Goal: Information Seeking & Learning: Learn about a topic

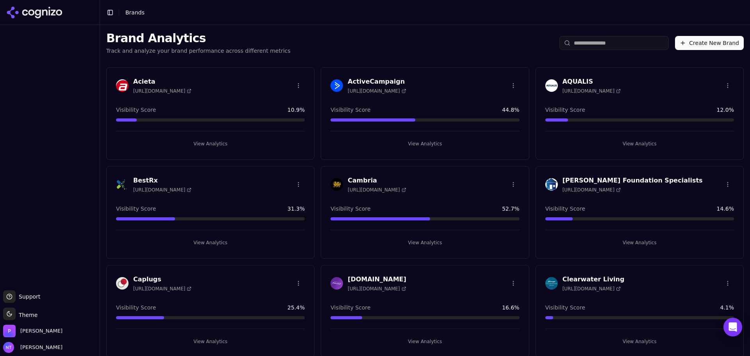
scroll to position [78, 0]
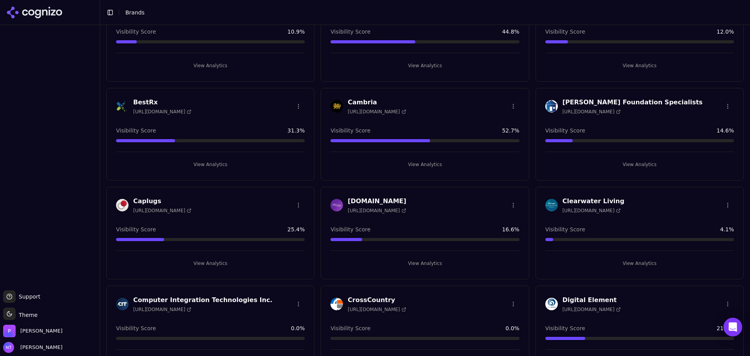
click at [427, 166] on button "View Analytics" at bounding box center [425, 164] width 189 height 13
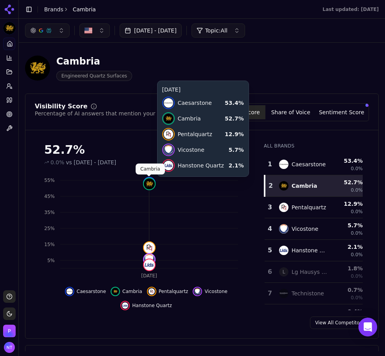
click img
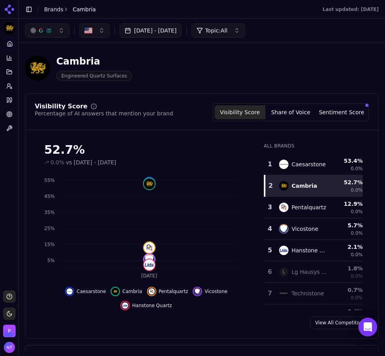
click at [290, 123] on div "Visibility Score Percentage of AI answers that mention your brand Visibility Sc…" at bounding box center [201, 116] width 353 height 27
click at [290, 117] on button "Share of Voice" at bounding box center [290, 112] width 51 height 14
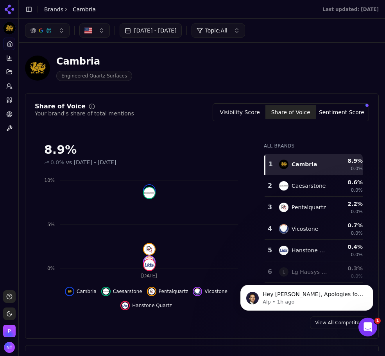
click at [340, 110] on button "Sentiment Score" at bounding box center [341, 112] width 51 height 14
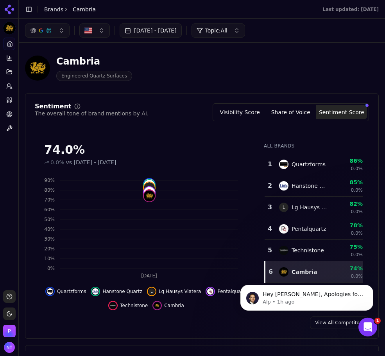
click at [262, 108] on button "Visibility Score" at bounding box center [240, 112] width 51 height 14
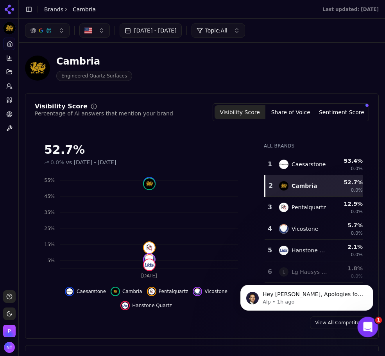
click at [364, 326] on icon "Open Intercom Messenger" at bounding box center [366, 325] width 13 height 13
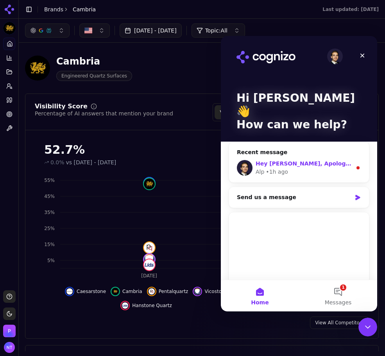
click at [335, 168] on div "Alp • 1h ago" at bounding box center [304, 172] width 96 height 8
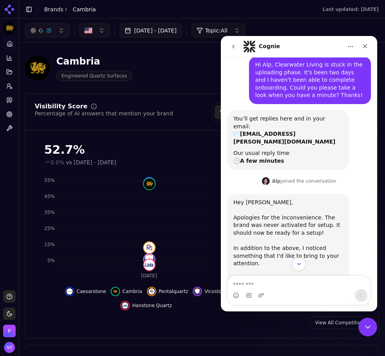
scroll to position [356, 0]
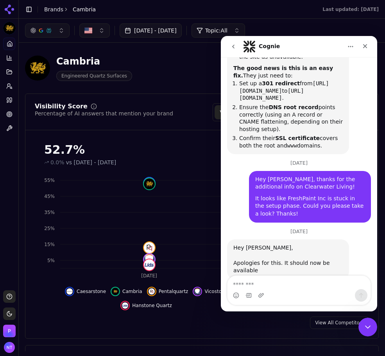
click at [280, 280] on textarea "Message…" at bounding box center [298, 282] width 143 height 13
type textarea "**********"
click at [361, 295] on icon "Send a message…" at bounding box center [361, 295] width 6 height 6
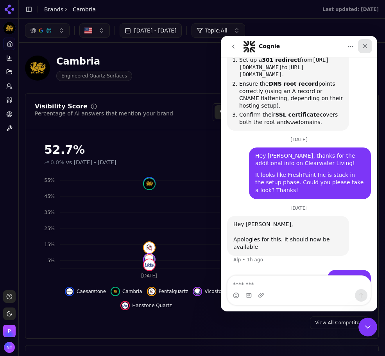
click at [367, 48] on icon "Close" at bounding box center [365, 46] width 6 height 6
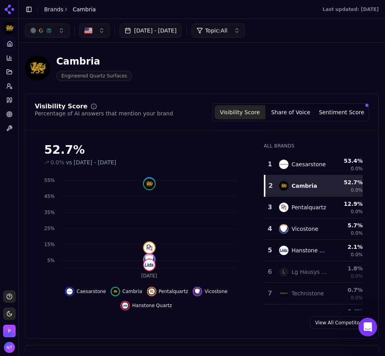
click at [49, 16] on header "Toggle Sidebar Brands Cambria Last updated: [DATE]" at bounding box center [202, 9] width 366 height 19
click at [11, 11] on icon at bounding box center [9, 9] width 13 height 13
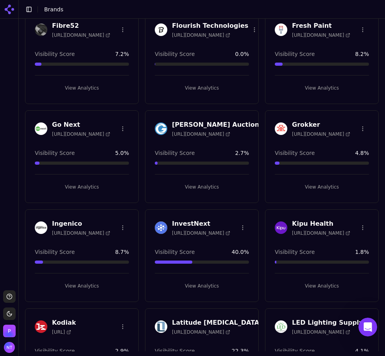
scroll to position [435, 0]
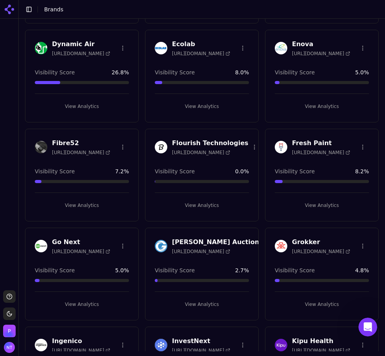
click at [306, 199] on button "View Analytics" at bounding box center [322, 205] width 94 height 13
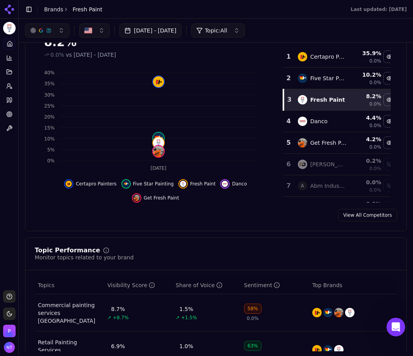
scroll to position [43, 0]
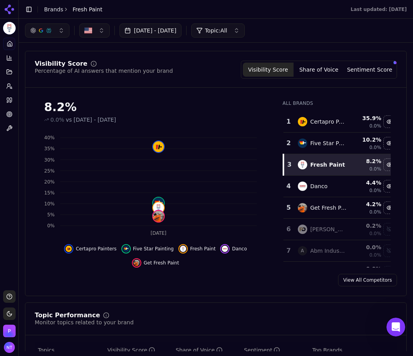
click at [310, 63] on button "Share of Voice" at bounding box center [319, 70] width 51 height 14
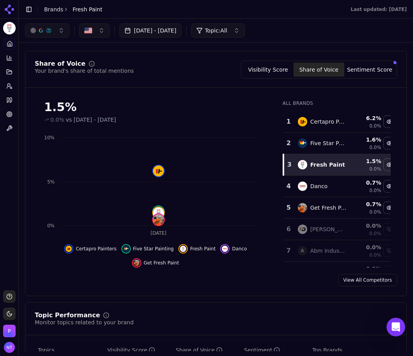
click at [363, 68] on button "Sentiment Score" at bounding box center [370, 70] width 51 height 14
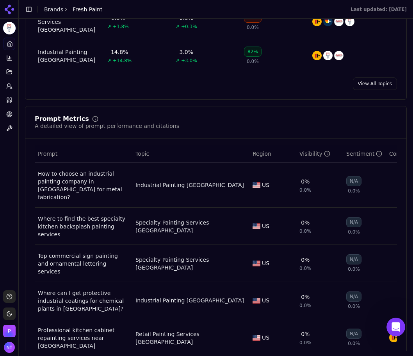
scroll to position [590, 0]
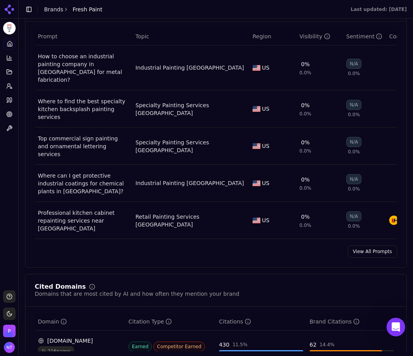
drag, startPoint x: 370, startPoint y: 211, endPoint x: 383, endPoint y: 208, distance: 12.3
click at [370, 245] on link "View All Prompts" at bounding box center [372, 251] width 49 height 13
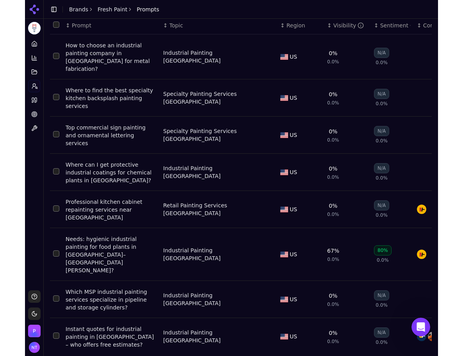
scroll to position [50, 0]
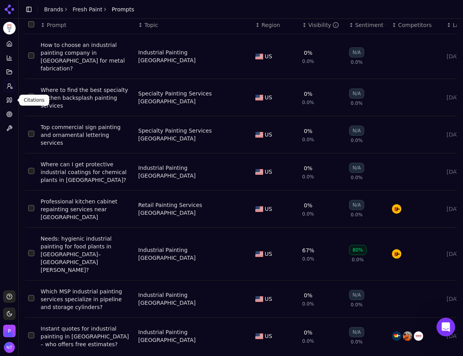
click at [14, 101] on link "Citations" at bounding box center [9, 100] width 12 height 13
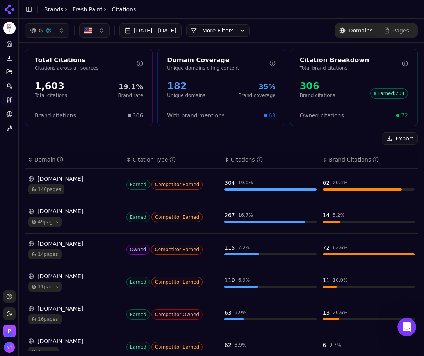
click at [247, 29] on button "More Filters" at bounding box center [218, 30] width 64 height 13
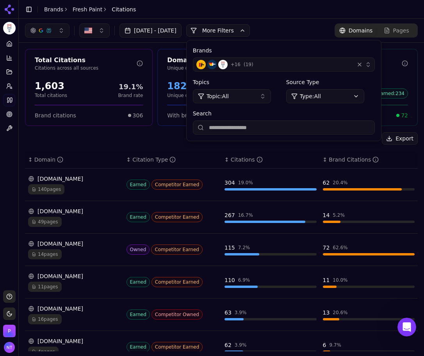
click at [285, 67] on div "+ 16 ( 19 )" at bounding box center [274, 64] width 155 height 9
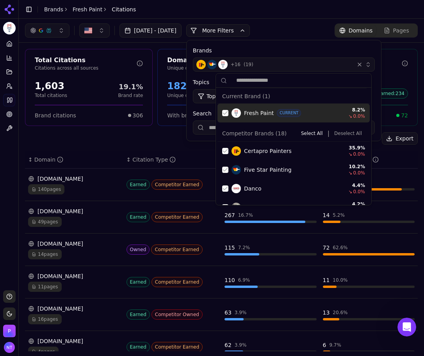
click at [227, 113] on div "Suggestions" at bounding box center [225, 113] width 6 height 6
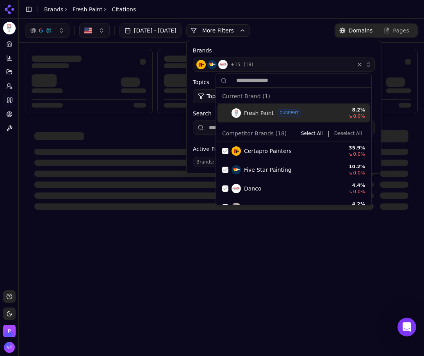
click at [340, 132] on button "Deselect All" at bounding box center [348, 133] width 34 height 9
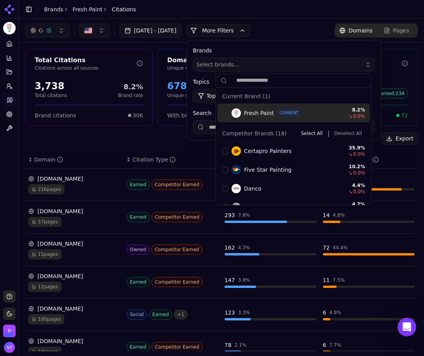
click at [217, 25] on button "More Filters" at bounding box center [218, 30] width 64 height 13
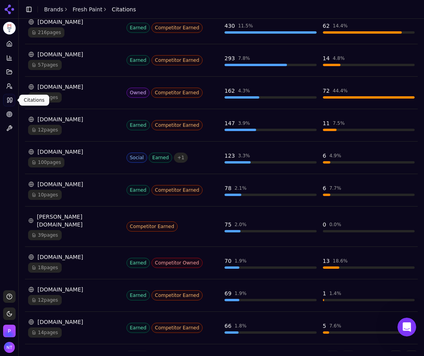
scroll to position [167, 0]
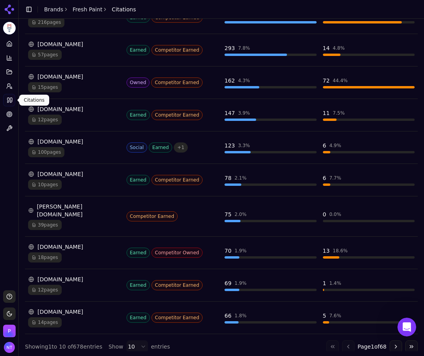
click at [8, 191] on div "Platform Home Competition Topics Prompts Citations Optimize Toolbox" at bounding box center [9, 160] width 18 height 252
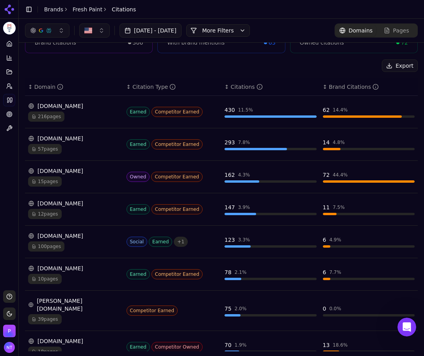
scroll to position [0, 0]
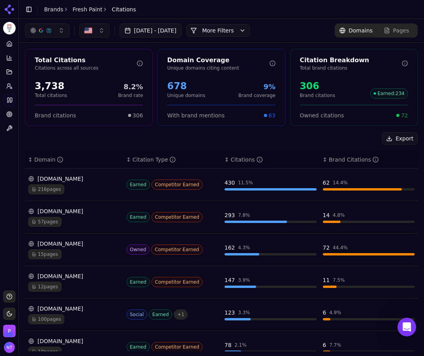
click at [216, 148] on div "Export ↕ Domain ↕ Citation Type ↕ Citations ↕ Brand Citations [DOMAIN_NAME] 216…" at bounding box center [221, 325] width 393 height 387
click at [247, 139] on div "Export" at bounding box center [221, 138] width 393 height 13
click at [235, 27] on button "More Filters" at bounding box center [218, 30] width 64 height 13
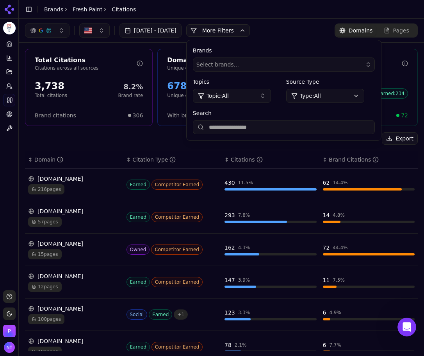
click at [268, 11] on header "Toggle Sidebar Brands Fresh Paint Citations" at bounding box center [222, 9] width 406 height 19
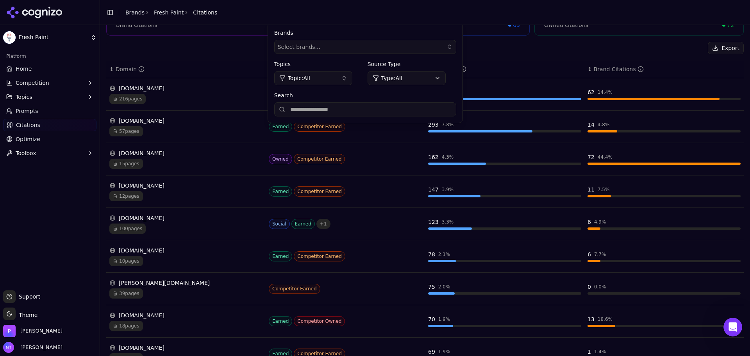
scroll to position [117, 0]
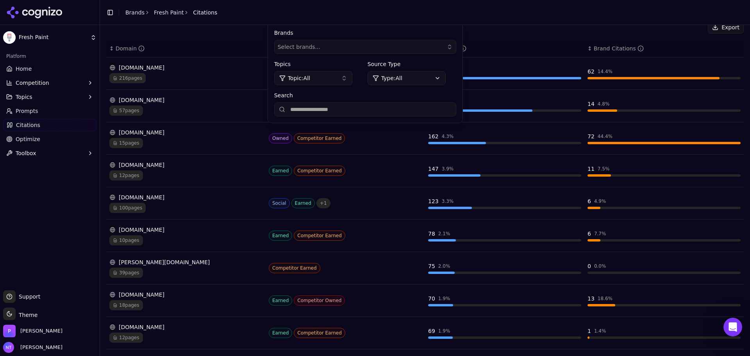
click at [36, 255] on div "Platform Home Competition Topics Prompts Citations Optimize Toolbox" at bounding box center [50, 167] width 100 height 240
drag, startPoint x: 168, startPoint y: 165, endPoint x: 73, endPoint y: 193, distance: 99.0
click at [73, 193] on div "Platform Home Competition Topics Prompts Citations Optimize Toolbox" at bounding box center [50, 167] width 100 height 240
click at [191, 168] on div "[DOMAIN_NAME]" at bounding box center [185, 165] width 153 height 8
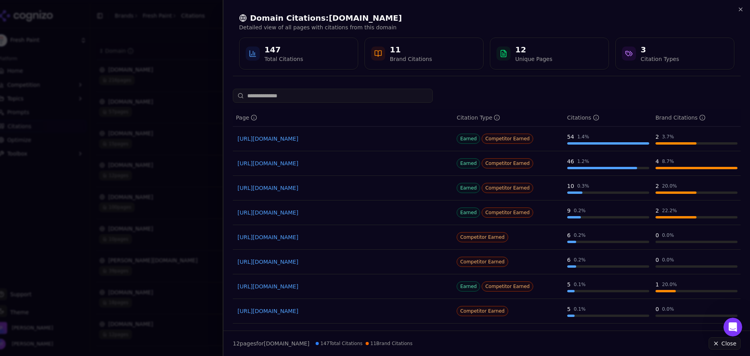
click at [385, 11] on div "Domain Citations: [DOMAIN_NAME] Detailed view of all pages with citations from …" at bounding box center [487, 41] width 508 height 70
click at [385, 10] on div "Domain Citations: [DOMAIN_NAME] Detailed view of all pages with citations from …" at bounding box center [487, 41] width 508 height 70
click at [385, 8] on div "Domain Citations: [DOMAIN_NAME] Detailed view of all pages with citations from …" at bounding box center [487, 41] width 527 height 82
click at [385, 8] on icon "button" at bounding box center [741, 9] width 6 height 6
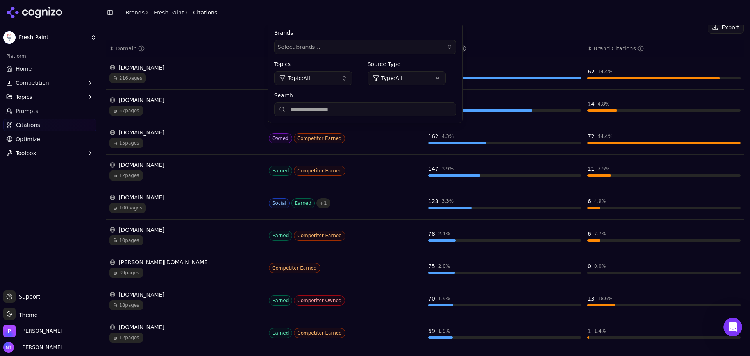
click at [143, 97] on div "[DOMAIN_NAME]" at bounding box center [185, 100] width 153 height 8
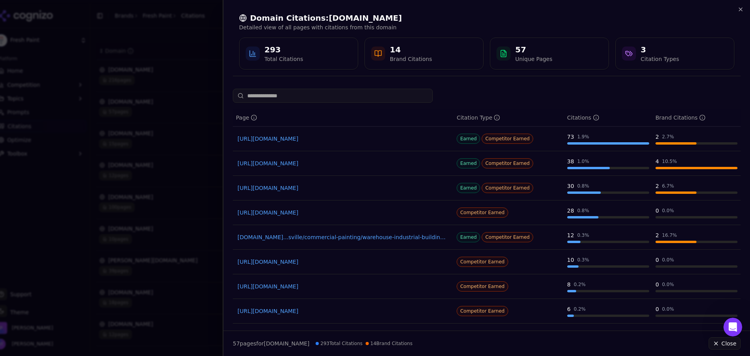
click at [311, 138] on link "[URL][DOMAIN_NAME]" at bounding box center [343, 139] width 211 height 8
click at [385, 9] on div "Domain Citations: [DOMAIN_NAME] Detailed view of all pages with citations from …" at bounding box center [487, 41] width 508 height 70
click at [385, 9] on icon "button" at bounding box center [741, 9] width 6 height 6
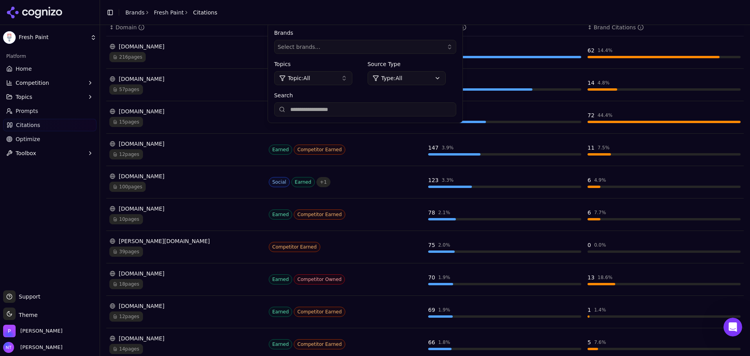
scroll to position [156, 0]
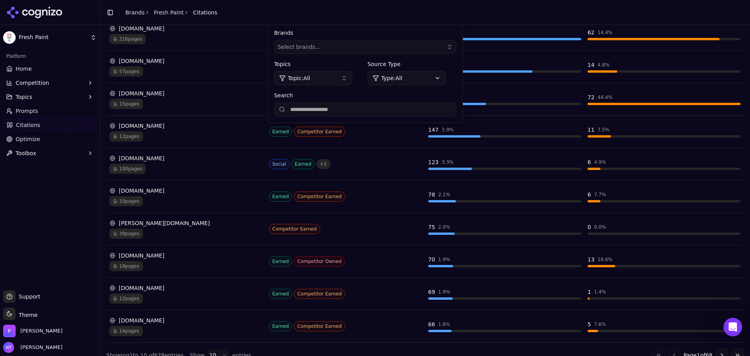
click at [153, 156] on div "[DOMAIN_NAME]" at bounding box center [185, 158] width 153 height 8
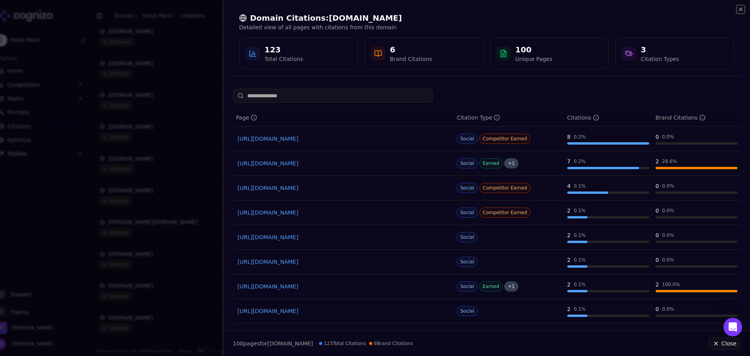
click at [385, 11] on icon "button" at bounding box center [741, 9] width 6 height 6
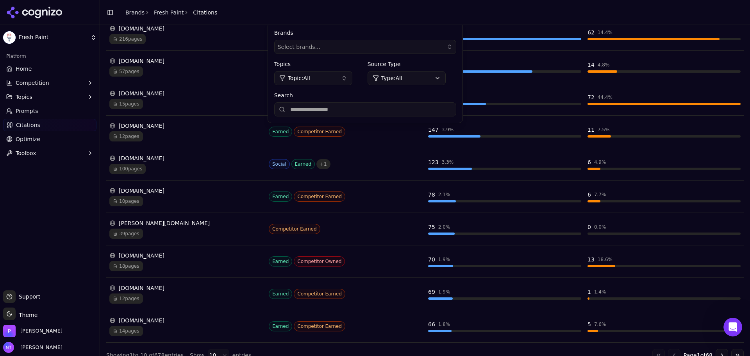
click at [154, 156] on div "[DOMAIN_NAME]" at bounding box center [185, 158] width 153 height 8
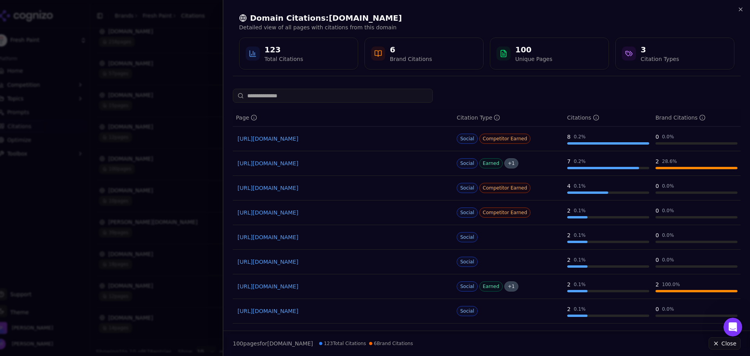
scroll to position [73, 0]
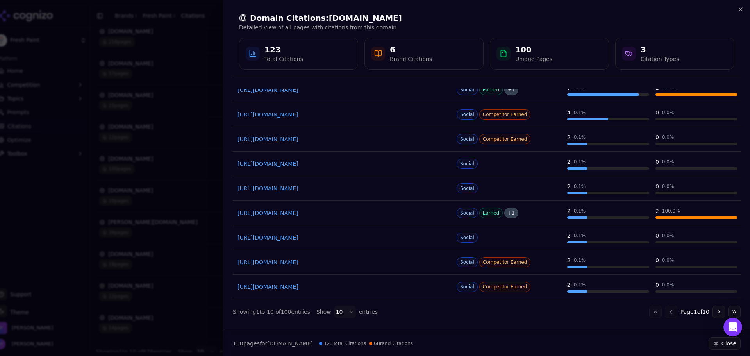
click at [385, 310] on button "Go to next page" at bounding box center [719, 312] width 13 height 13
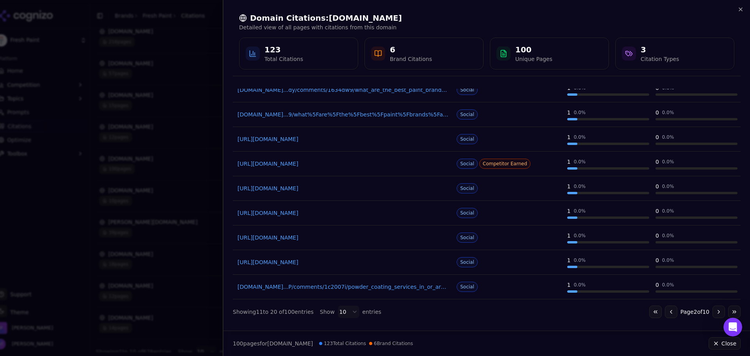
click at [385, 310] on button "Go to next page" at bounding box center [719, 312] width 13 height 13
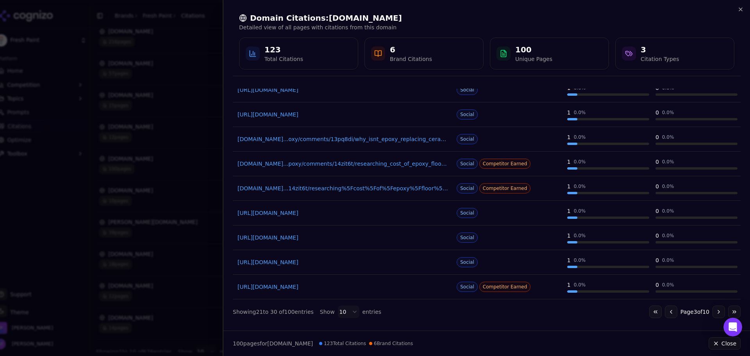
click at [385, 310] on button "Go to next page" at bounding box center [719, 312] width 13 height 13
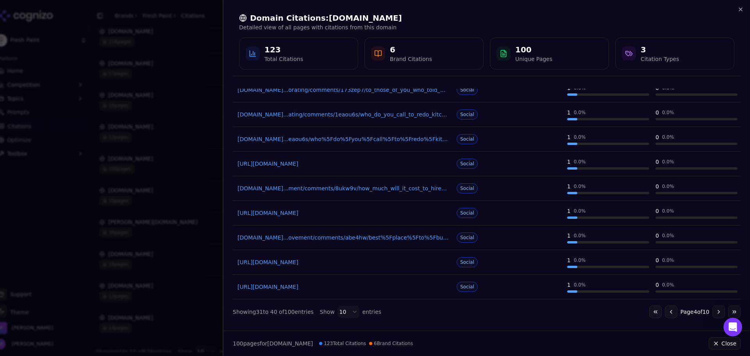
click at [385, 310] on button "Go to next page" at bounding box center [719, 312] width 13 height 13
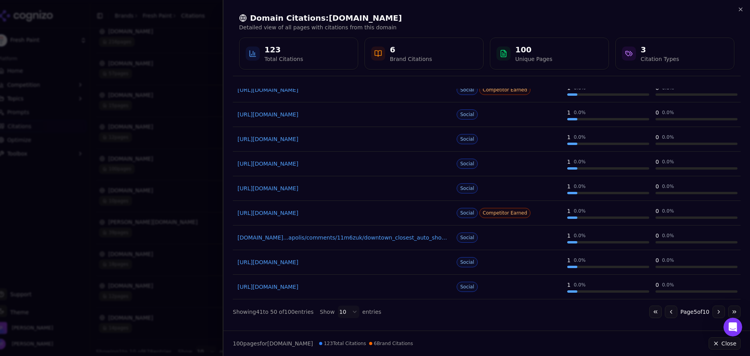
click at [385, 310] on button "Go to next page" at bounding box center [719, 312] width 13 height 13
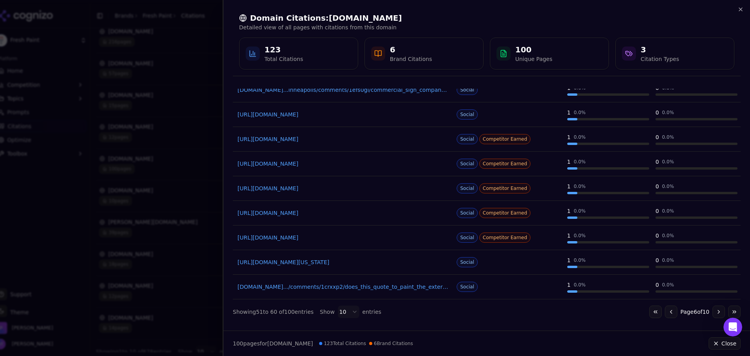
click at [385, 310] on button "Go to next page" at bounding box center [719, 312] width 13 height 13
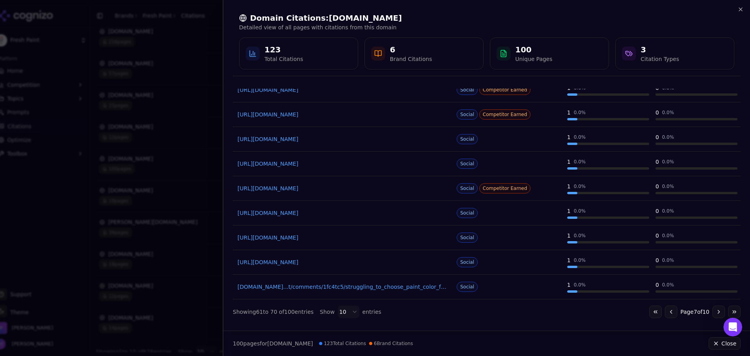
click at [385, 310] on button "Go to next page" at bounding box center [719, 312] width 13 height 13
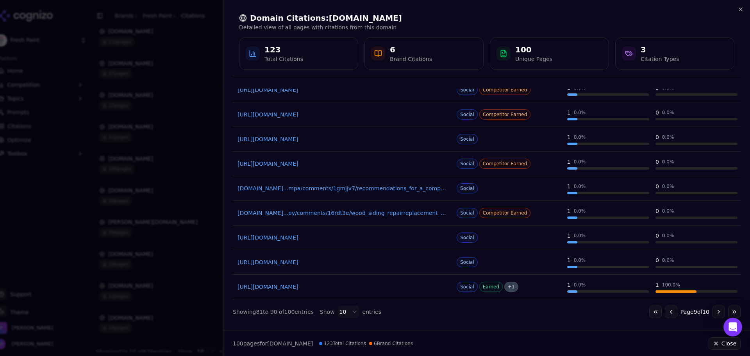
click at [385, 310] on button "Go to next page" at bounding box center [719, 312] width 13 height 13
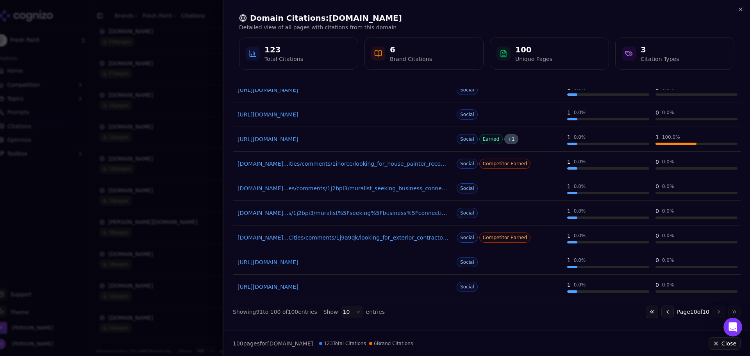
click at [385, 314] on button "Go to previous page" at bounding box center [668, 312] width 13 height 13
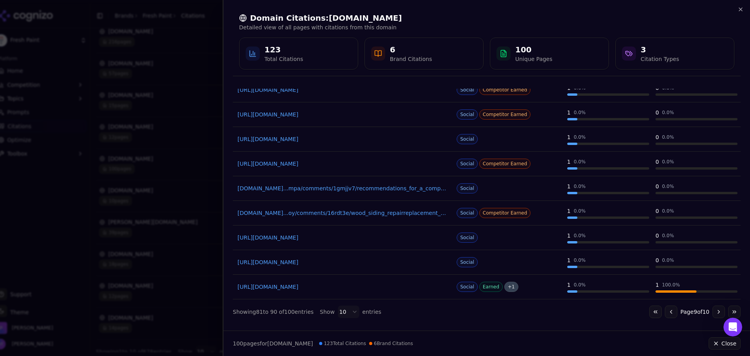
click at [385, 313] on button "Go to previous page" at bounding box center [671, 312] width 13 height 13
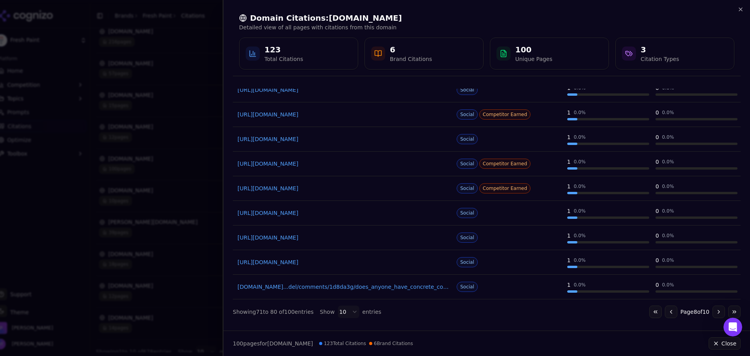
click at [385, 309] on button "Go to previous page" at bounding box center [671, 312] width 13 height 13
click at [385, 312] on button "Go to previous page" at bounding box center [671, 312] width 13 height 13
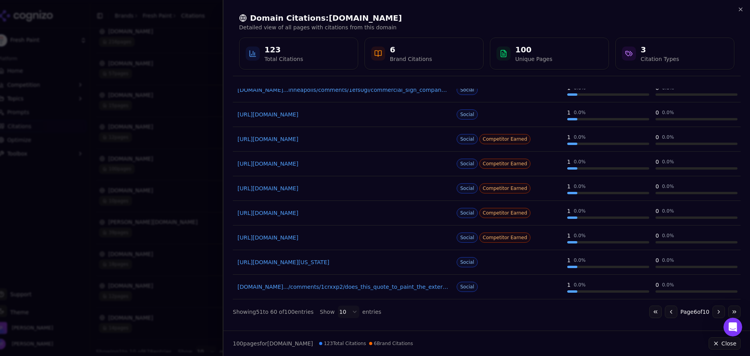
click at [385, 311] on button "Go to previous page" at bounding box center [671, 312] width 13 height 13
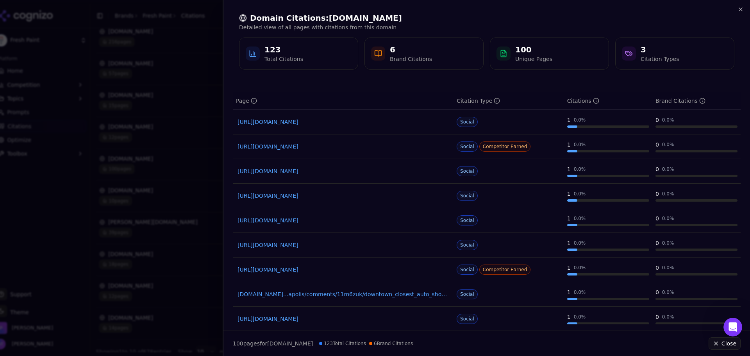
scroll to position [0, 0]
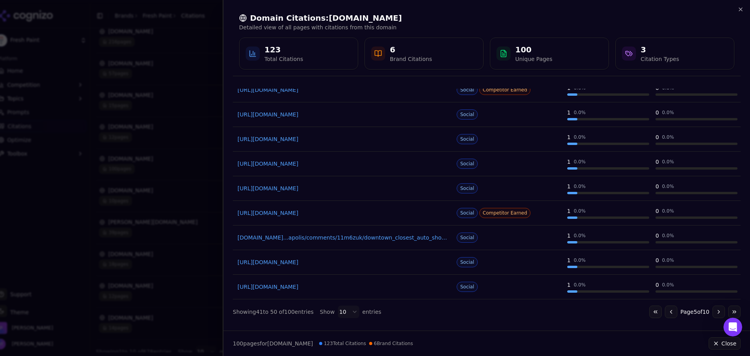
click at [385, 311] on button "Go to previous page" at bounding box center [671, 312] width 13 height 13
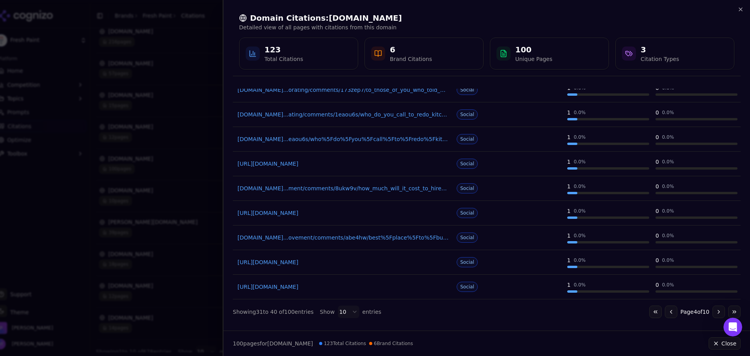
click at [385, 311] on button "Go to previous page" at bounding box center [671, 312] width 13 height 13
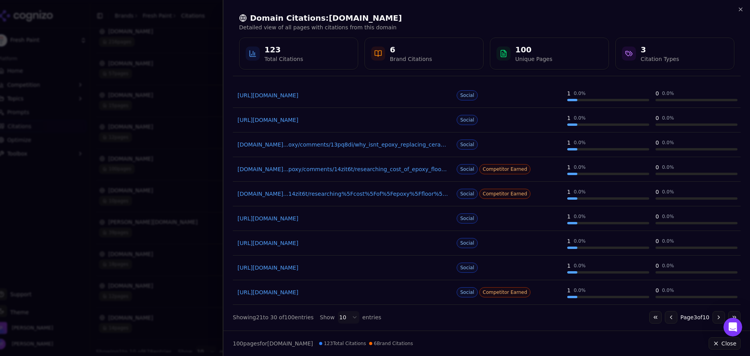
scroll to position [73, 0]
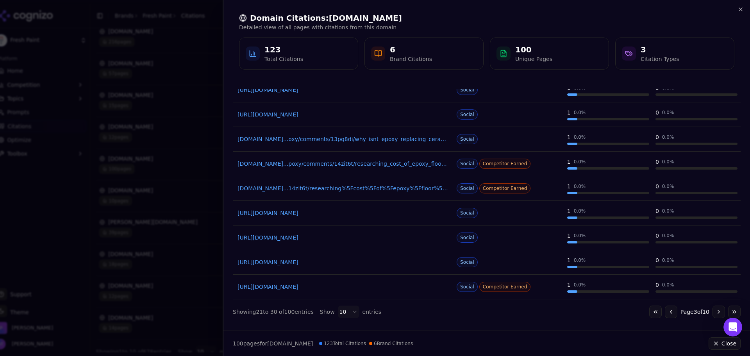
click at [385, 312] on button "Go to previous page" at bounding box center [671, 312] width 13 height 13
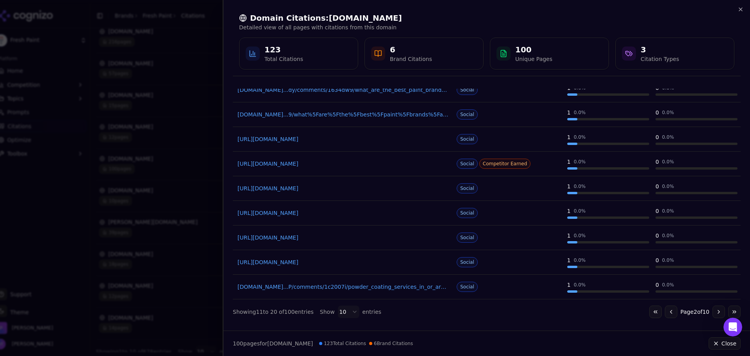
click at [385, 312] on button "Go to previous page" at bounding box center [671, 312] width 13 height 13
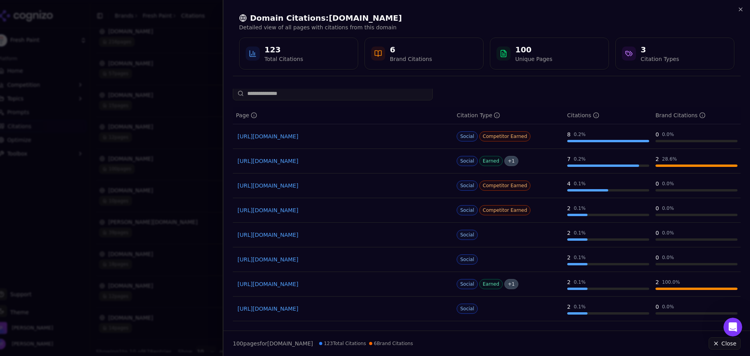
scroll to position [0, 0]
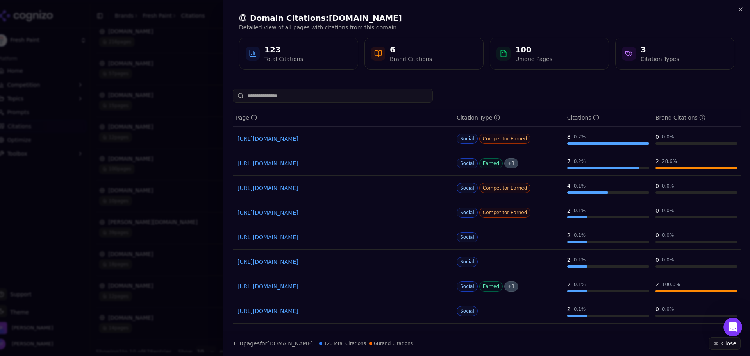
drag, startPoint x: 386, startPoint y: 139, endPoint x: 467, endPoint y: 104, distance: 88.4
click at [385, 104] on div "Page Citation Type Citations Brand Citations [URL][DOMAIN_NAME] Social Competit…" at bounding box center [487, 240] width 508 height 303
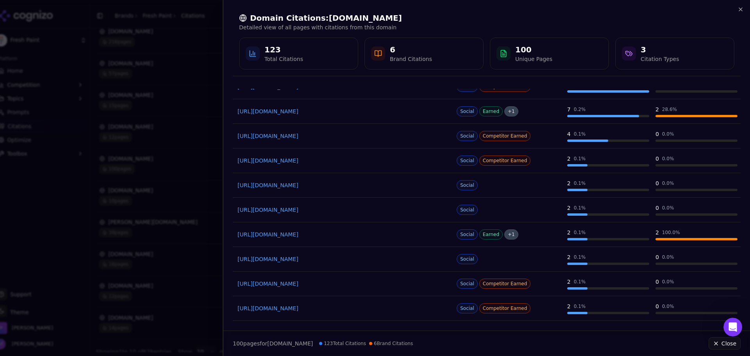
scroll to position [73, 0]
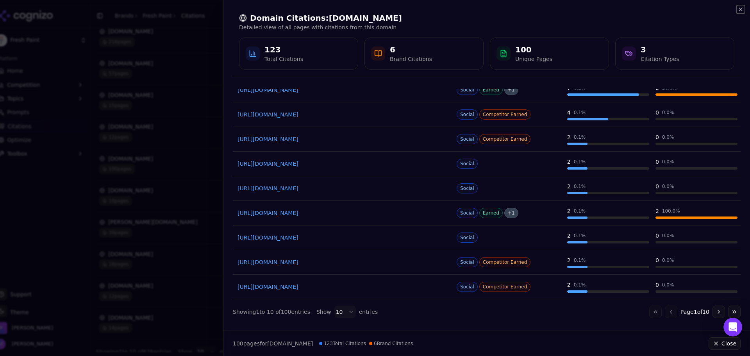
click at [385, 11] on icon "button" at bounding box center [740, 9] width 3 height 3
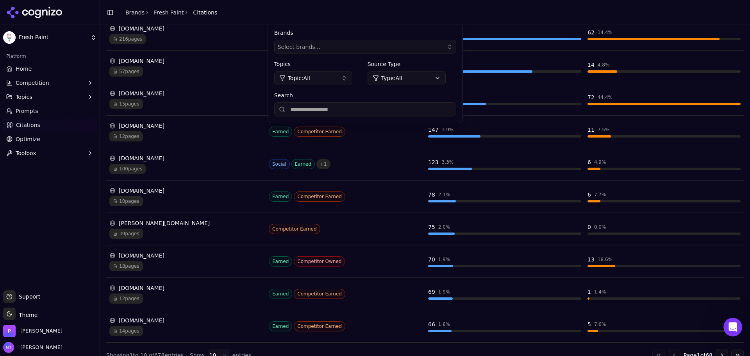
click at [147, 191] on div "[DOMAIN_NAME]" at bounding box center [185, 191] width 153 height 8
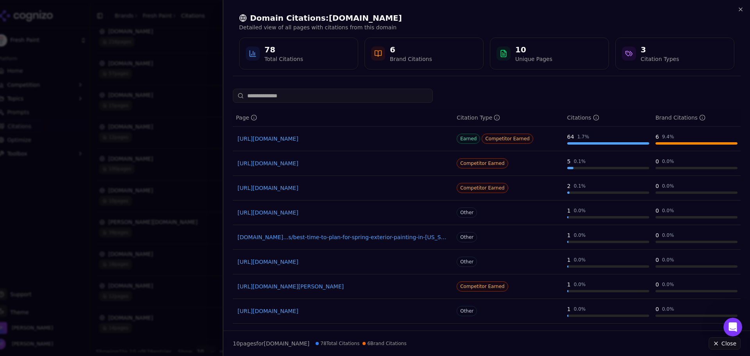
click at [385, 8] on div "Domain Citations: [DOMAIN_NAME] Detailed view of all pages with citations from …" at bounding box center [487, 41] width 508 height 70
click at [385, 9] on icon "button" at bounding box center [741, 9] width 6 height 6
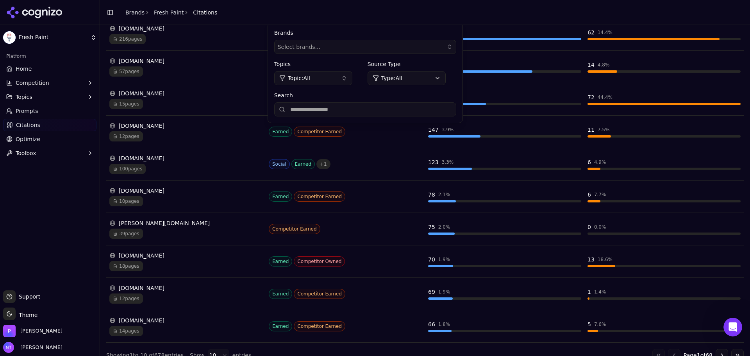
click at [139, 225] on div "[PERSON_NAME][DOMAIN_NAME]" at bounding box center [185, 223] width 153 height 8
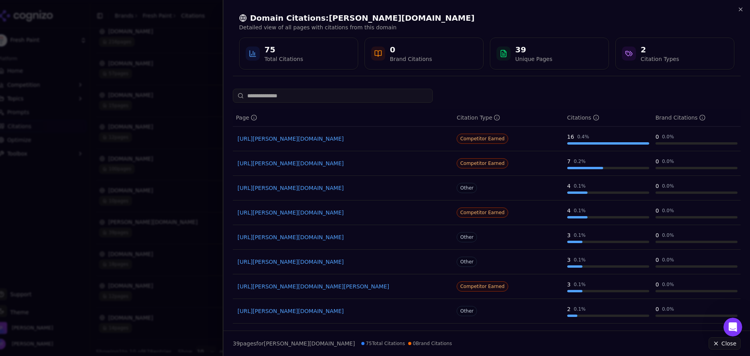
click at [385, 5] on div "Domain Citations: [PERSON_NAME][DOMAIN_NAME] Detailed view of all pages with ci…" at bounding box center [487, 41] width 527 height 82
click at [385, 9] on div "Domain Citations: [PERSON_NAME][DOMAIN_NAME] Detailed view of all pages with ci…" at bounding box center [487, 41] width 508 height 70
click at [385, 7] on icon "button" at bounding box center [741, 9] width 6 height 6
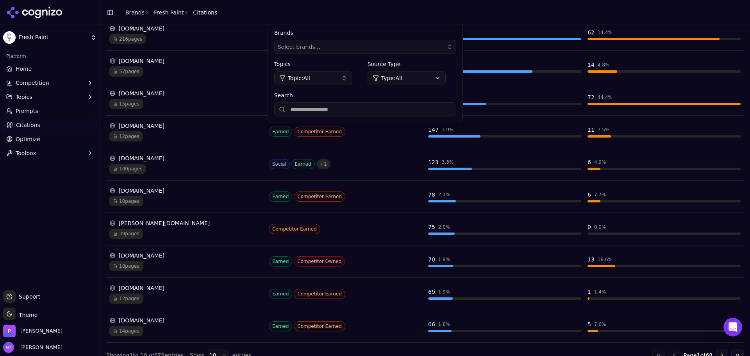
click at [165, 255] on div "[DOMAIN_NAME]" at bounding box center [185, 256] width 153 height 8
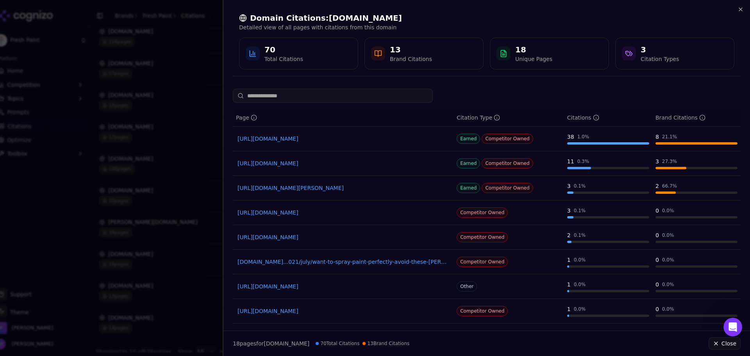
click at [385, 8] on div "Domain Citations: [DOMAIN_NAME] Detailed view of all pages with citations from …" at bounding box center [487, 41] width 527 height 82
click at [385, 11] on div "Domain Citations: [DOMAIN_NAME] Detailed view of all pages with citations from …" at bounding box center [487, 41] width 508 height 70
click at [385, 10] on icon "button" at bounding box center [740, 9] width 3 height 3
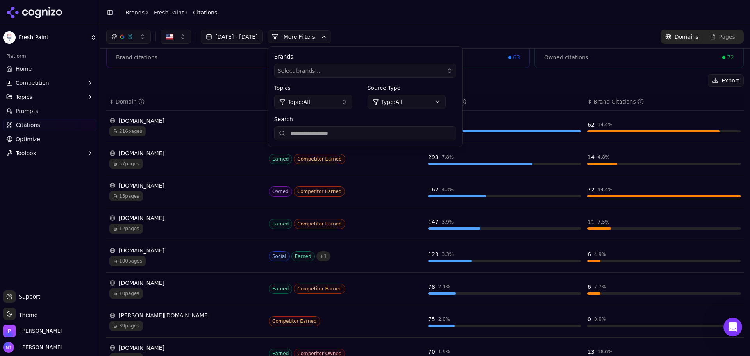
scroll to position [51, 0]
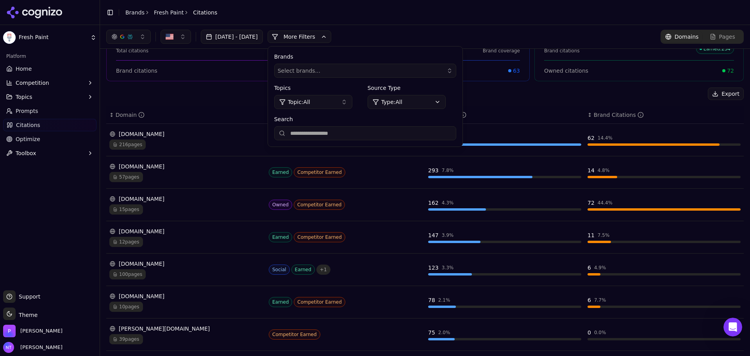
click at [166, 132] on div "[DOMAIN_NAME]" at bounding box center [185, 134] width 153 height 8
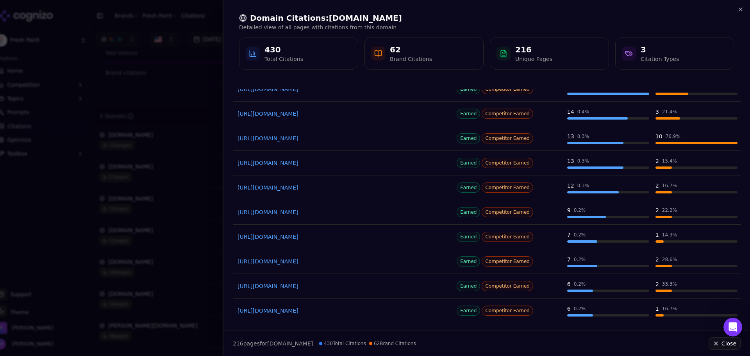
scroll to position [73, 0]
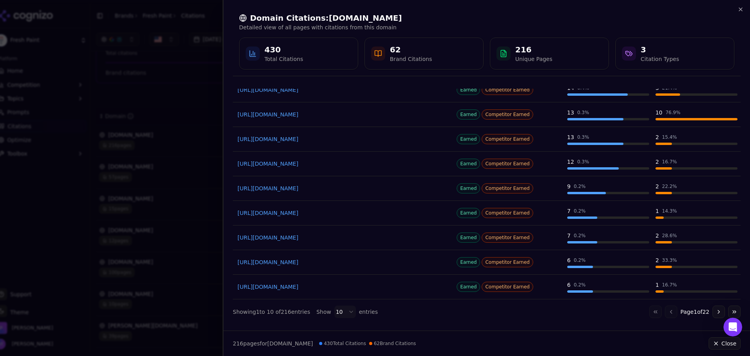
click at [332, 285] on link "[URL][DOMAIN_NAME]" at bounding box center [343, 287] width 211 height 8
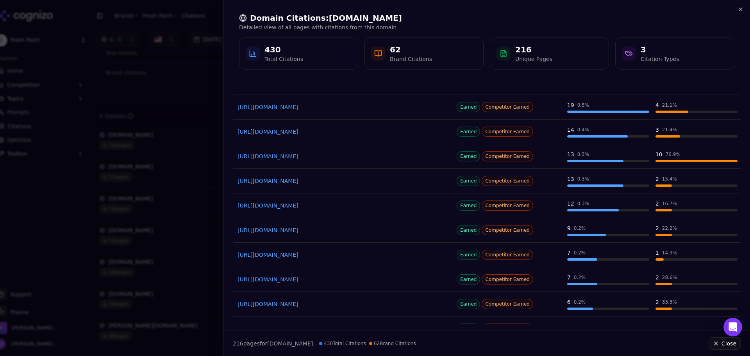
scroll to position [0, 0]
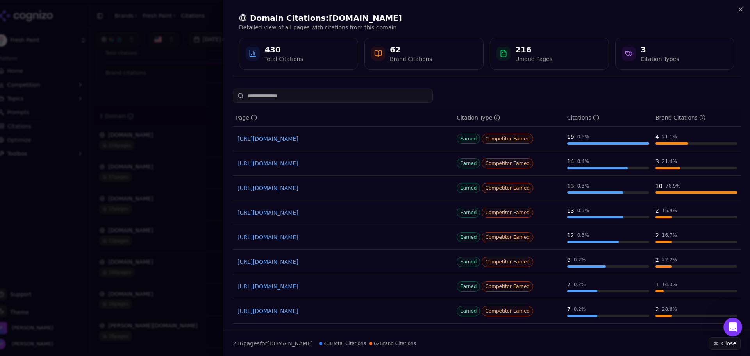
click at [385, 8] on div "Domain Citations: [DOMAIN_NAME] Detailed view of all pages with citations from …" at bounding box center [487, 41] width 508 height 70
click at [385, 9] on icon "button" at bounding box center [741, 9] width 6 height 6
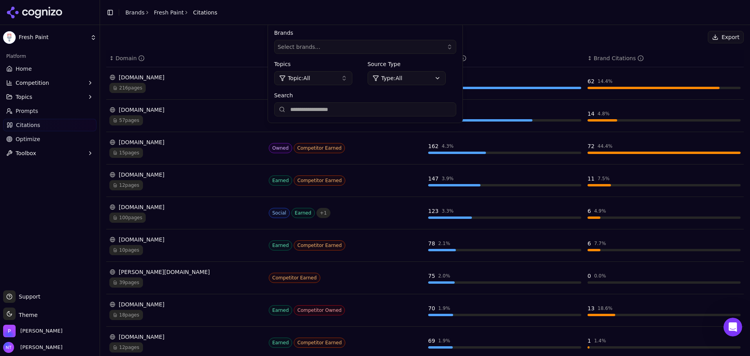
scroll to position [168, 0]
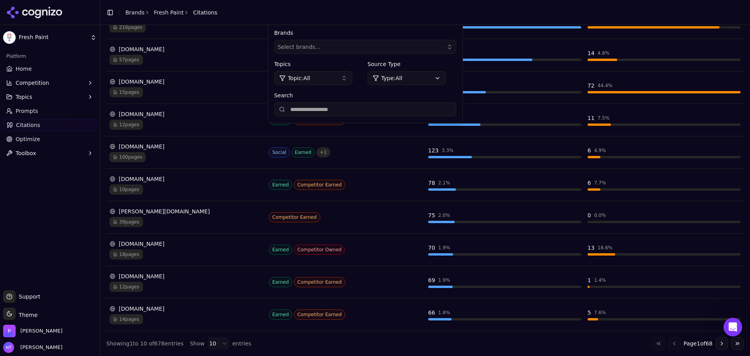
click at [385, 343] on button "Go to next page" at bounding box center [722, 343] width 13 height 13
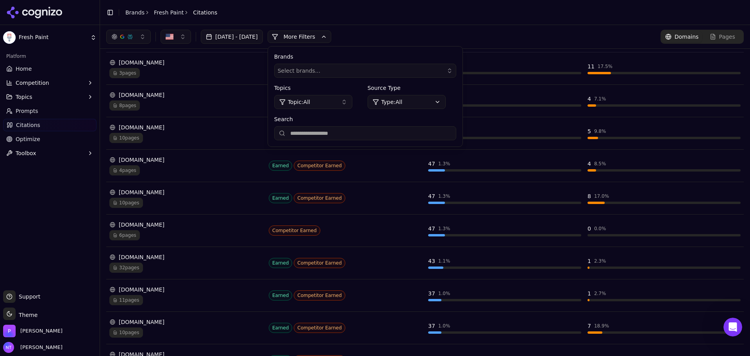
scroll to position [90, 0]
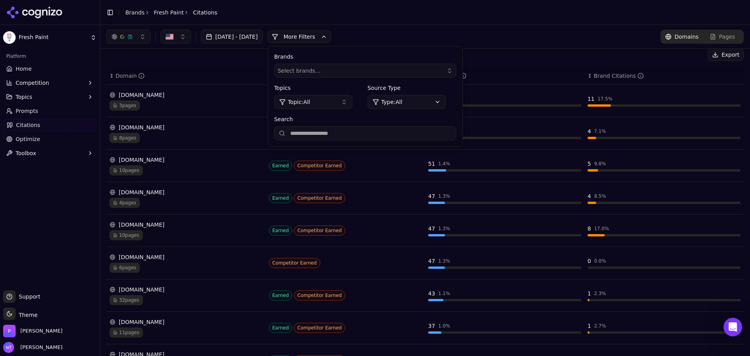
click at [66, 210] on div "Platform Home Competition Topics Prompts Citations Optimize Toolbox" at bounding box center [50, 167] width 100 height 240
click at [143, 94] on div "[DOMAIN_NAME]" at bounding box center [185, 95] width 153 height 8
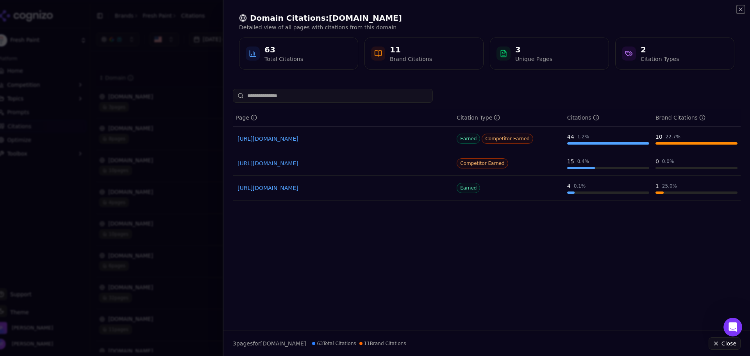
click at [385, 9] on icon "button" at bounding box center [741, 9] width 6 height 6
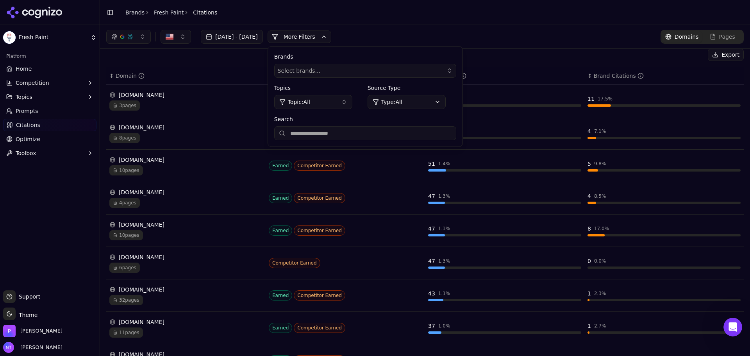
click at [138, 189] on div "[DOMAIN_NAME]" at bounding box center [185, 192] width 153 height 8
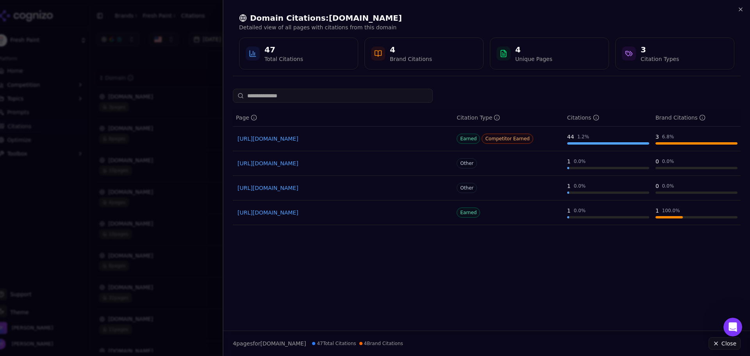
drag, startPoint x: 736, startPoint y: 11, endPoint x: 744, endPoint y: 10, distance: 7.8
click at [385, 11] on div "Domain Citations: [DOMAIN_NAME] Detailed view of all pages with citations from …" at bounding box center [487, 41] width 508 height 70
click at [385, 10] on div "Domain Citations: [DOMAIN_NAME] Detailed view of all pages with citations from …" at bounding box center [487, 41] width 527 height 82
click at [385, 10] on icon "button" at bounding box center [741, 9] width 6 height 6
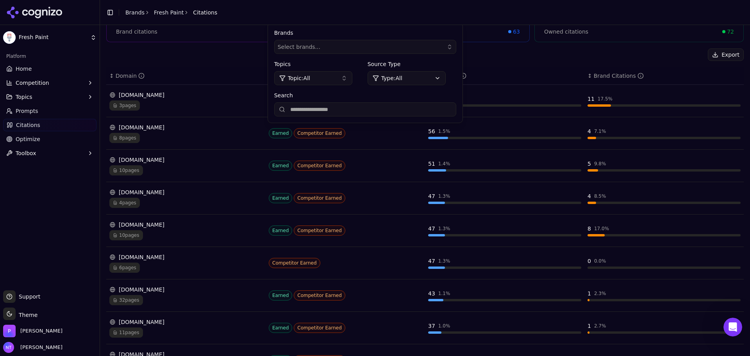
scroll to position [168, 0]
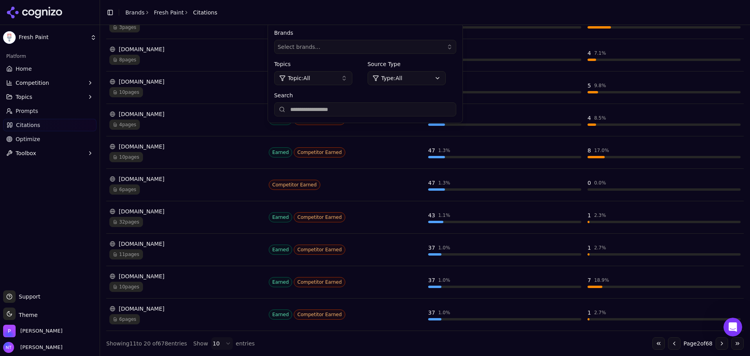
click at [136, 175] on div "[DOMAIN_NAME]" at bounding box center [185, 179] width 153 height 8
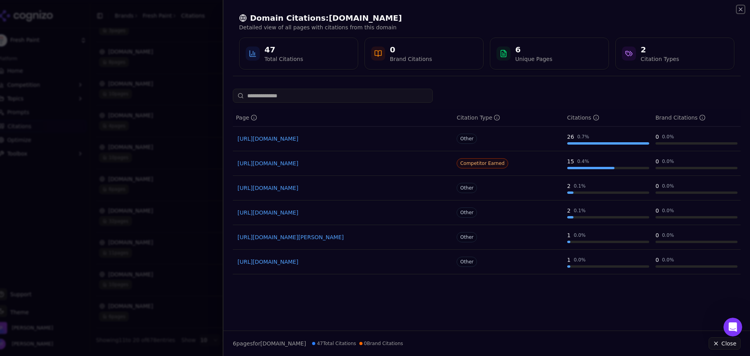
click at [385, 7] on icon "button" at bounding box center [741, 9] width 6 height 6
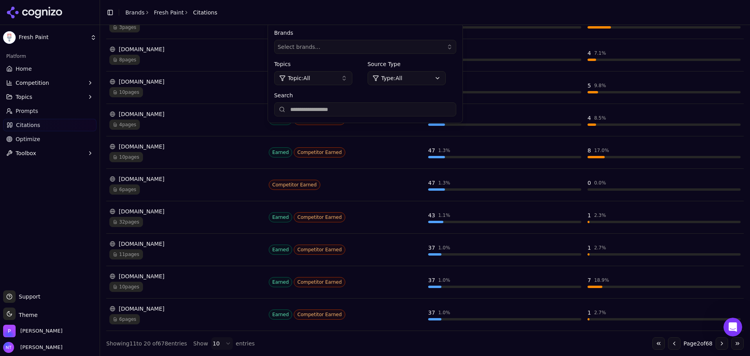
click at [385, 340] on button "Go to previous page" at bounding box center [674, 343] width 13 height 13
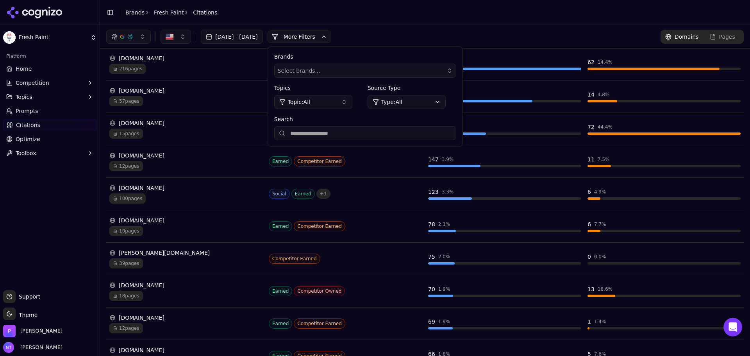
scroll to position [51, 0]
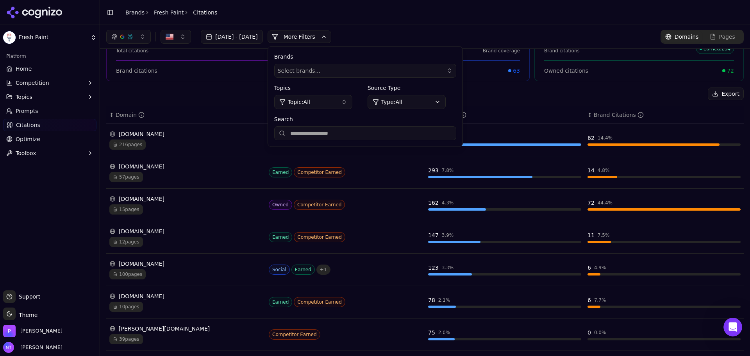
click at [385, 22] on header "Toggle Sidebar Brands Fresh Paint Citations" at bounding box center [425, 12] width 650 height 25
click at [306, 34] on button "More Filters" at bounding box center [300, 36] width 64 height 13
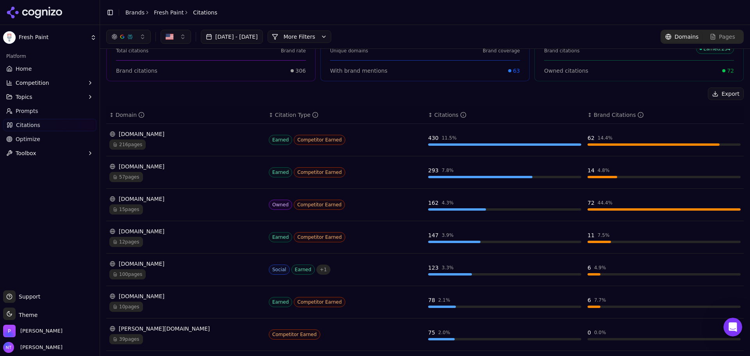
click at [156, 234] on div "[DOMAIN_NAME]" at bounding box center [185, 231] width 153 height 8
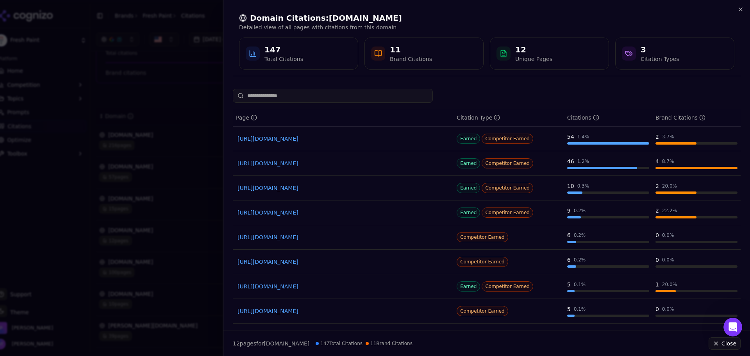
click at [276, 137] on link "[URL][DOMAIN_NAME]" at bounding box center [343, 139] width 211 height 8
click at [385, 4] on div "Domain Citations: [DOMAIN_NAME] Detailed view of all pages with citations from …" at bounding box center [487, 41] width 527 height 82
click at [385, 10] on div "Domain Citations: [DOMAIN_NAME] Detailed view of all pages with citations from …" at bounding box center [487, 41] width 508 height 70
click at [385, 9] on icon "button" at bounding box center [741, 9] width 6 height 6
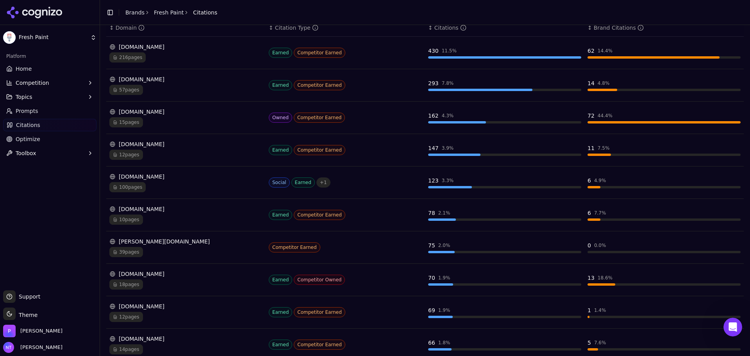
scroll to position [168, 0]
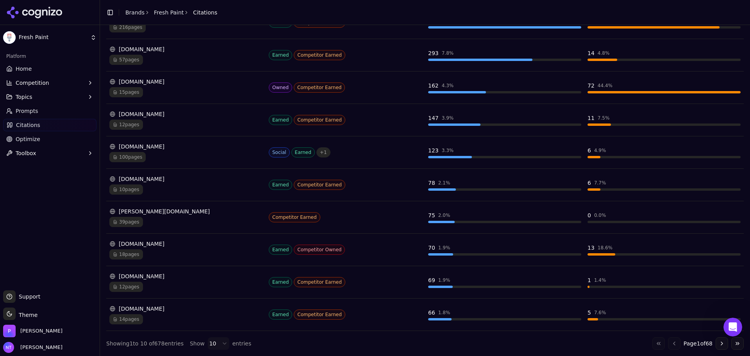
click at [143, 179] on div "[DOMAIN_NAME]" at bounding box center [185, 179] width 153 height 8
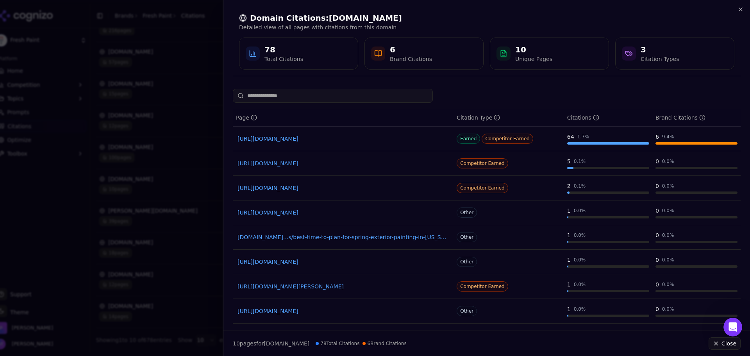
click at [283, 140] on link "[URL][DOMAIN_NAME]" at bounding box center [343, 139] width 211 height 8
click at [385, 6] on icon "button" at bounding box center [741, 9] width 6 height 6
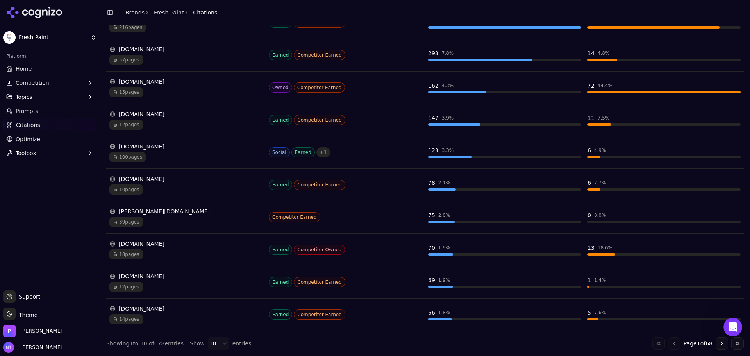
click at [160, 245] on div "[DOMAIN_NAME]" at bounding box center [185, 244] width 153 height 8
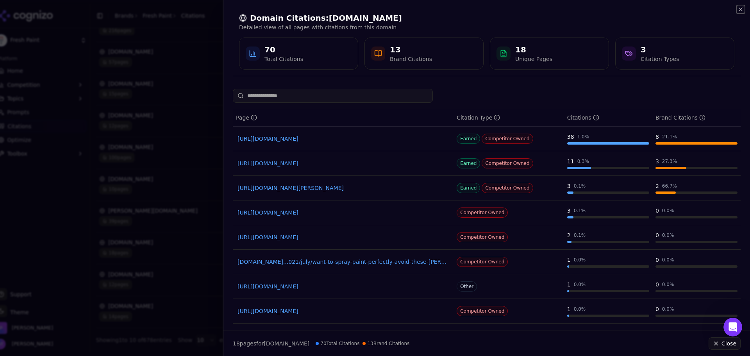
click at [385, 7] on icon "button" at bounding box center [741, 9] width 6 height 6
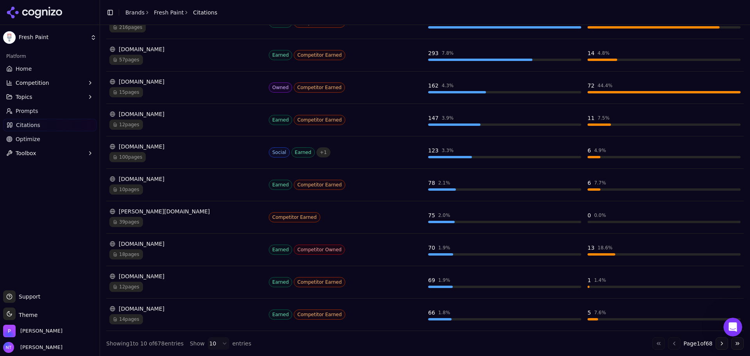
click at [385, 345] on button "Go to next page" at bounding box center [722, 343] width 13 height 13
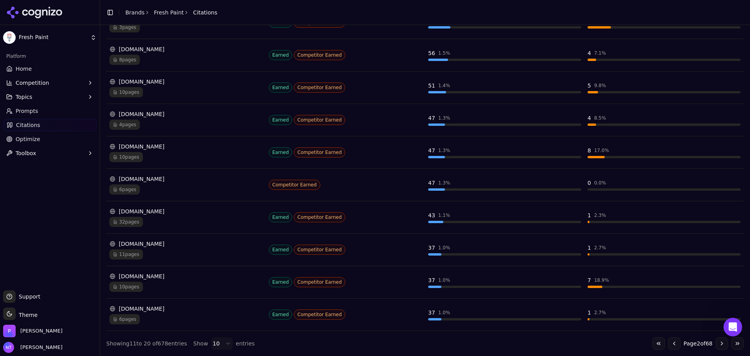
click at [138, 211] on div "[DOMAIN_NAME]" at bounding box center [185, 212] width 153 height 8
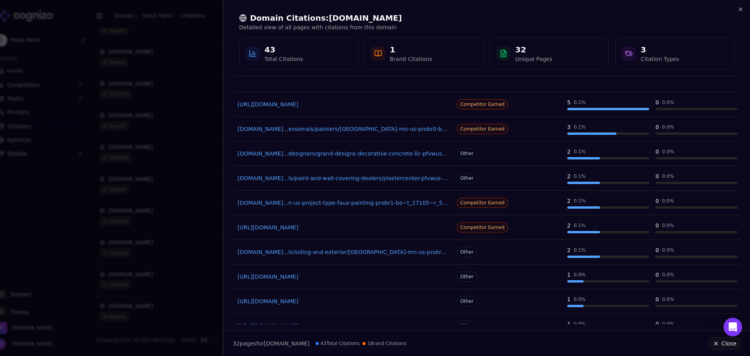
scroll to position [0, 0]
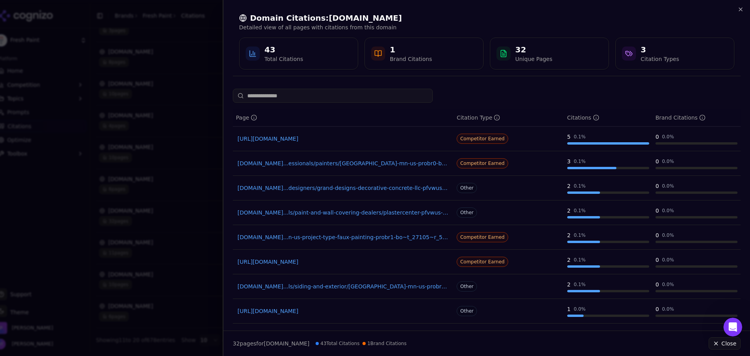
click at [385, 10] on div "Domain Citations: [DOMAIN_NAME] Detailed view of all pages with citations from …" at bounding box center [487, 41] width 527 height 82
click at [385, 8] on icon "button" at bounding box center [741, 9] width 6 height 6
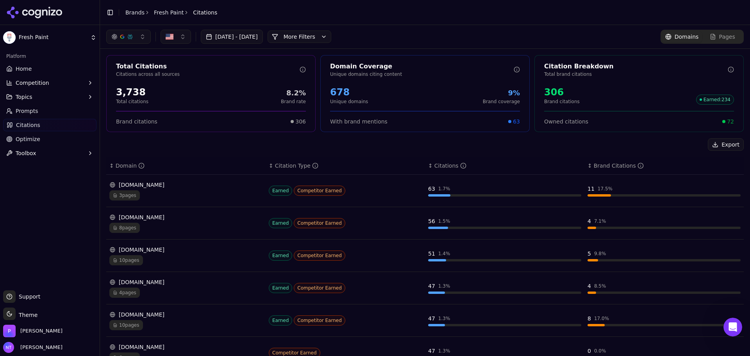
click at [39, 97] on button "Topics" at bounding box center [49, 97] width 93 height 13
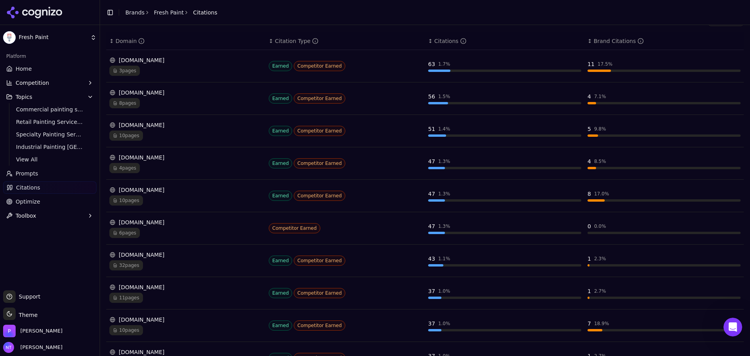
scroll to position [168, 0]
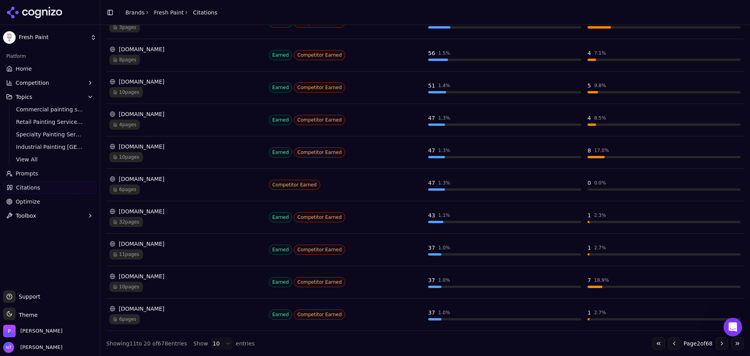
click at [195, 308] on div "[DOMAIN_NAME]" at bounding box center [185, 309] width 153 height 8
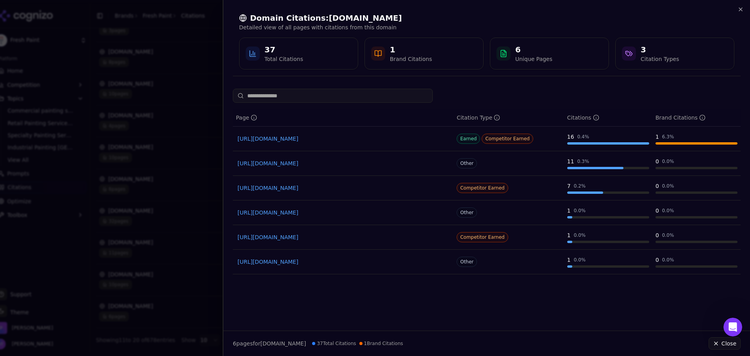
click at [385, 9] on div "Domain Citations: [DOMAIN_NAME] Detailed view of all pages with citations from …" at bounding box center [487, 41] width 508 height 70
click at [385, 10] on icon "button" at bounding box center [741, 9] width 6 height 6
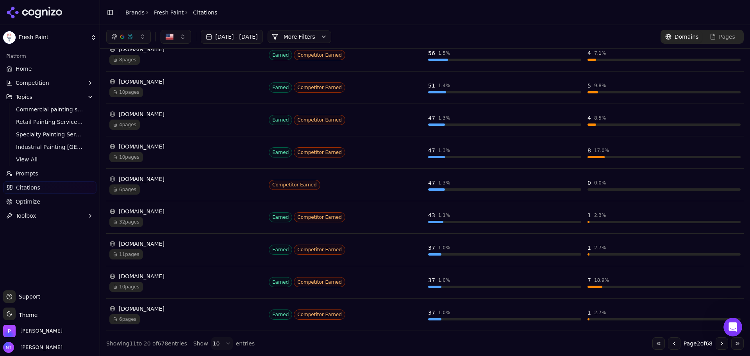
scroll to position [129, 0]
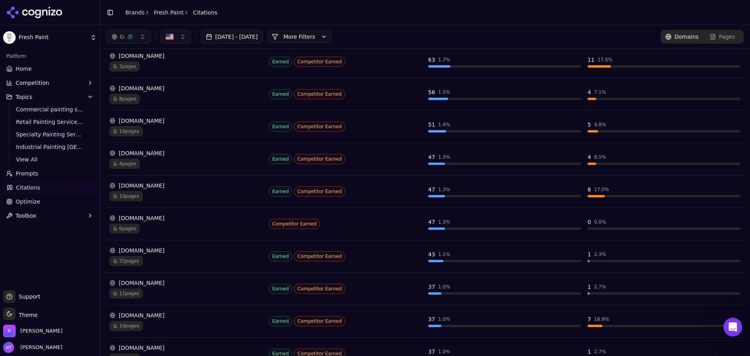
click at [143, 251] on div "[DOMAIN_NAME]" at bounding box center [185, 251] width 153 height 8
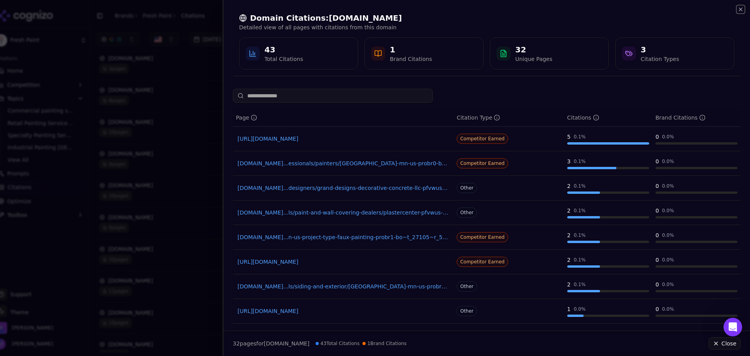
click at [385, 6] on icon "button" at bounding box center [741, 9] width 6 height 6
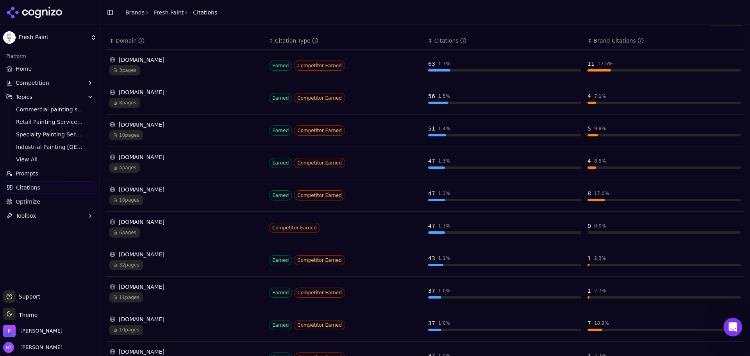
scroll to position [168, 0]
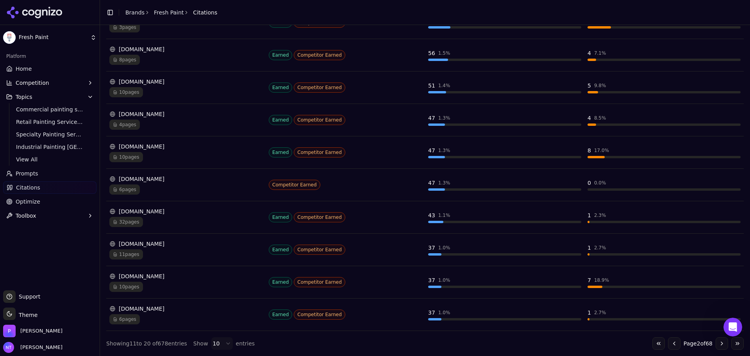
click at [385, 344] on button "Go to previous page" at bounding box center [674, 343] width 13 height 13
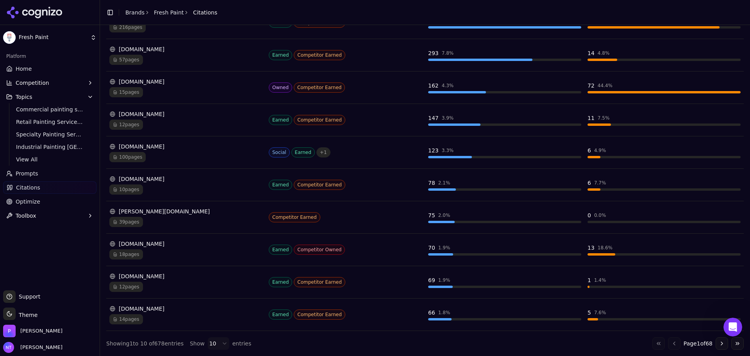
click at [125, 214] on div "[PERSON_NAME][DOMAIN_NAME]" at bounding box center [185, 212] width 153 height 8
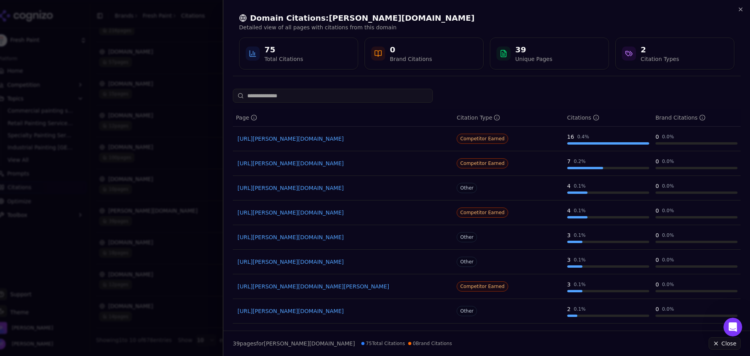
drag, startPoint x: 388, startPoint y: 163, endPoint x: 308, endPoint y: 187, distance: 83.7
drag, startPoint x: 308, startPoint y: 187, endPoint x: 261, endPoint y: 181, distance: 46.9
click at [261, 181] on td "[URL][PERSON_NAME][DOMAIN_NAME]" at bounding box center [343, 188] width 221 height 25
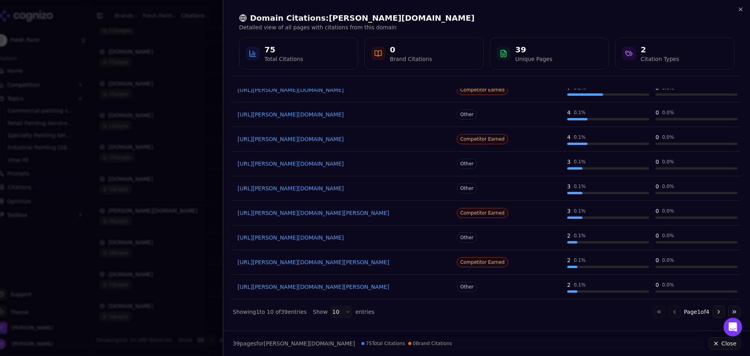
scroll to position [0, 0]
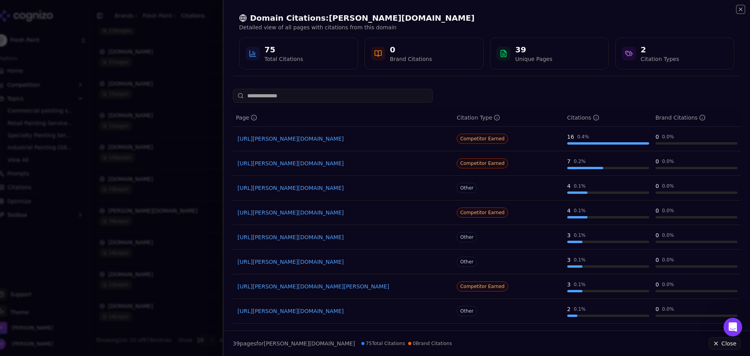
click at [385, 11] on icon "button" at bounding box center [740, 9] width 3 height 3
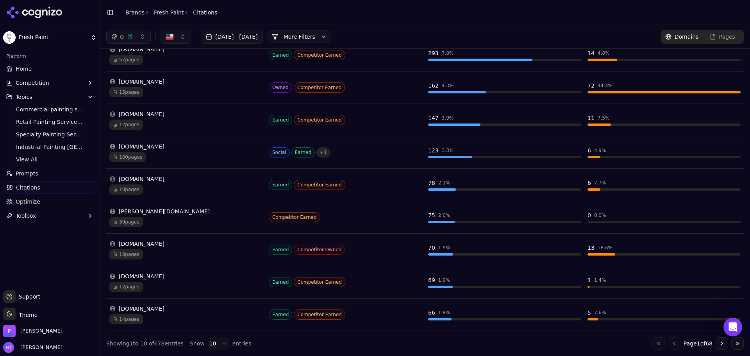
scroll to position [90, 0]
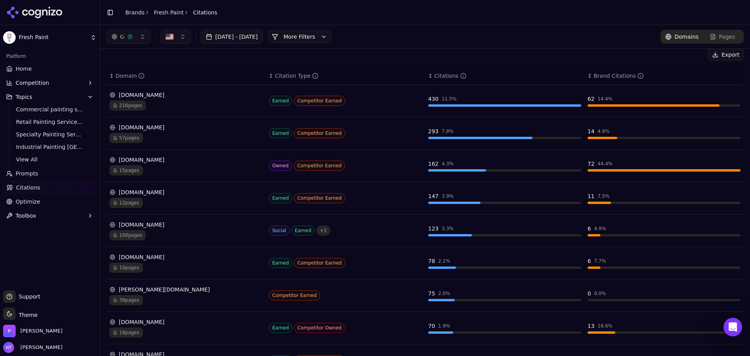
click at [163, 161] on div "[DOMAIN_NAME]" at bounding box center [185, 160] width 153 height 8
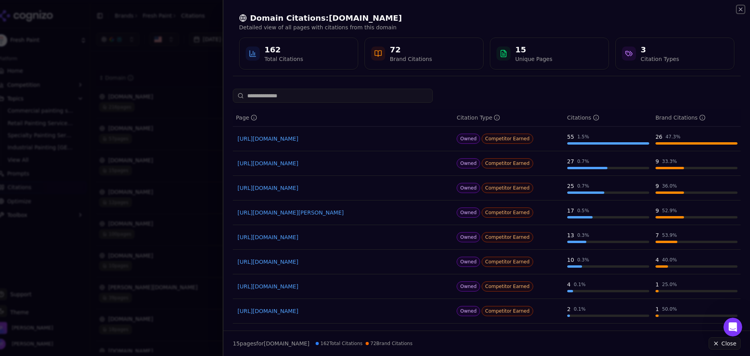
click at [385, 8] on icon "button" at bounding box center [741, 9] width 6 height 6
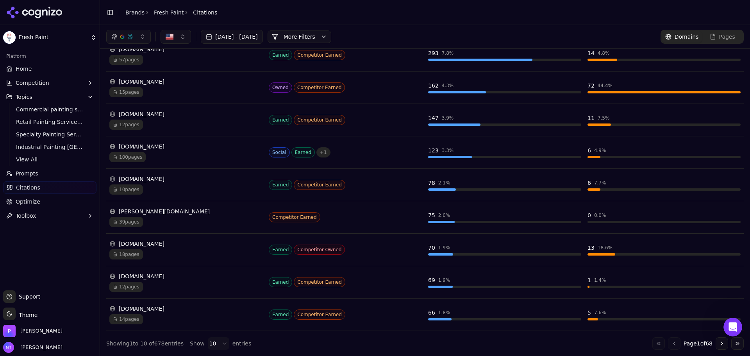
scroll to position [51, 0]
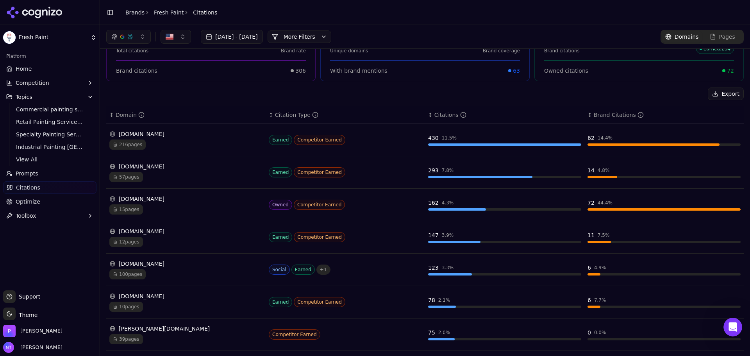
click at [175, 143] on div "216 pages" at bounding box center [185, 145] width 153 height 10
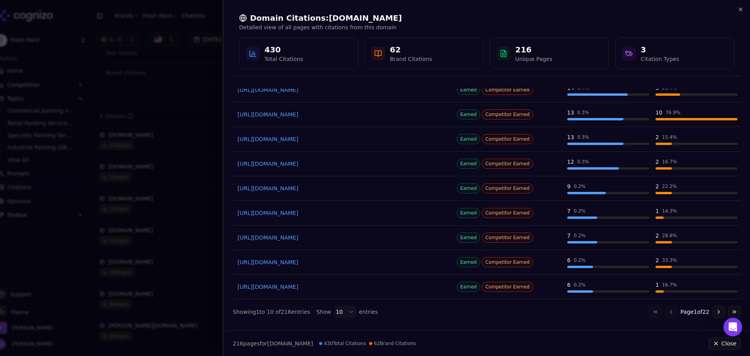
scroll to position [0, 0]
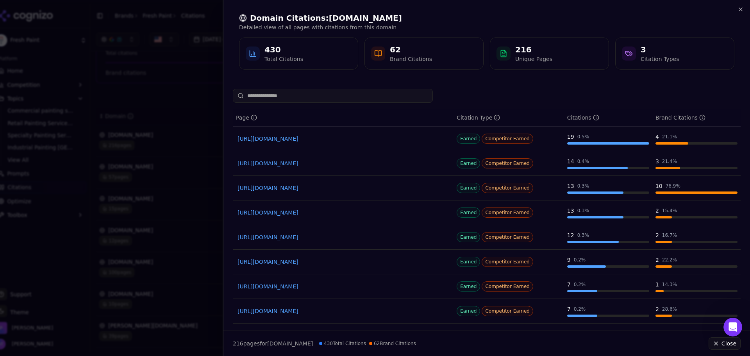
click at [385, 14] on div "Domain Citations: [DOMAIN_NAME] Detailed view of all pages with citations from …" at bounding box center [487, 41] width 527 height 82
click at [385, 8] on icon "button" at bounding box center [741, 9] width 6 height 6
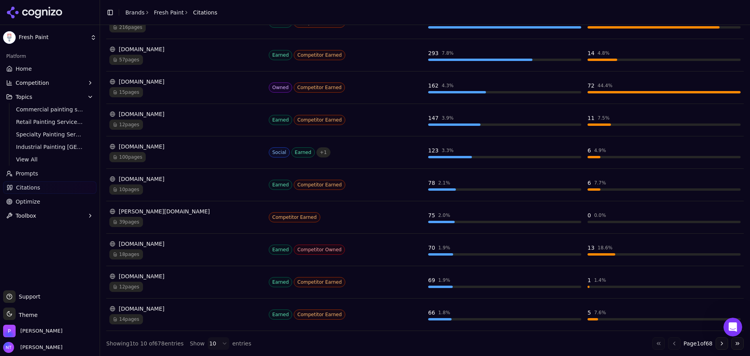
scroll to position [12, 0]
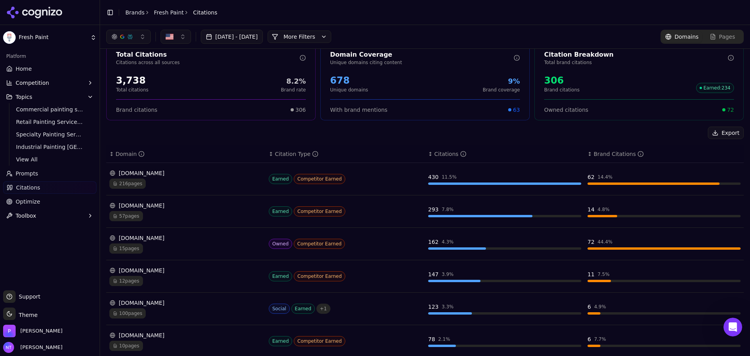
click at [385, 34] on span "Pages" at bounding box center [727, 37] width 16 height 8
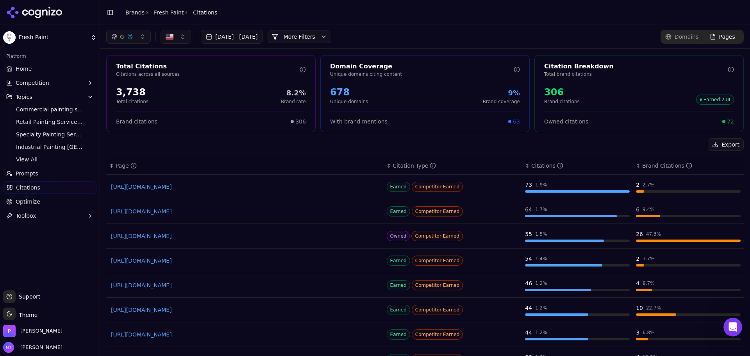
click at [385, 163] on div "Brand Citations" at bounding box center [667, 166] width 50 height 8
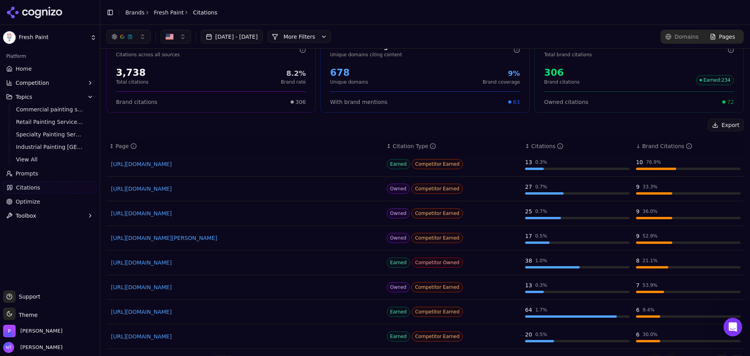
scroll to position [38, 0]
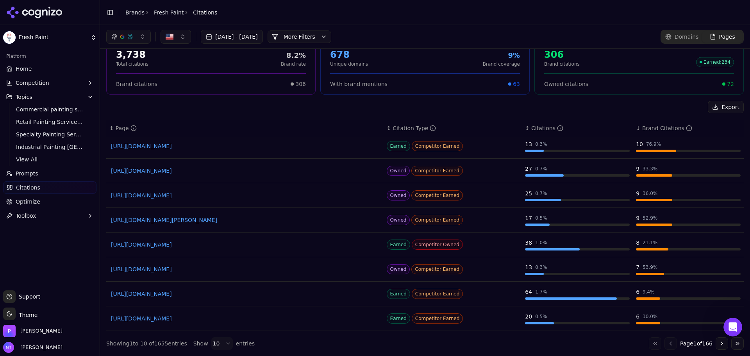
click at [385, 345] on button "Go to next page" at bounding box center [722, 343] width 13 height 13
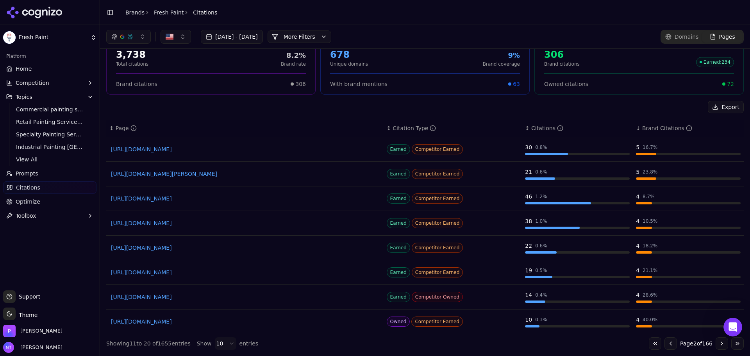
click at [385, 343] on button "Go to previous page" at bounding box center [671, 343] width 13 height 13
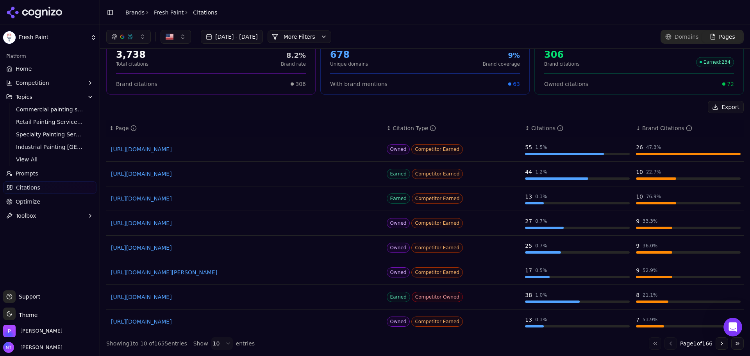
scroll to position [0, 0]
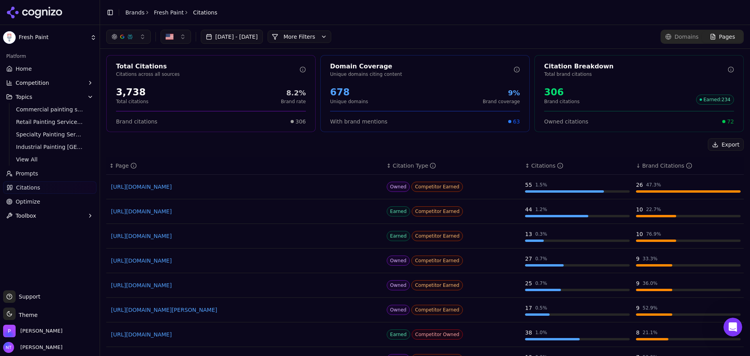
click at [385, 45] on div "[DATE] - [DATE] More More Filters Domains Pages" at bounding box center [425, 36] width 650 height 23
click at [385, 28] on div "[DATE] - [DATE] More More Filters Domains Pages" at bounding box center [425, 36] width 650 height 23
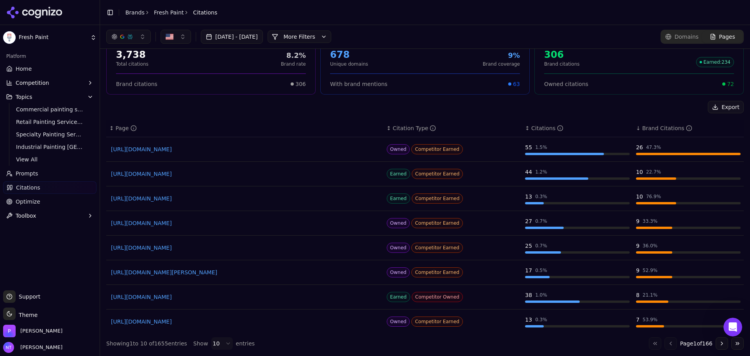
click at [385, 42] on link "Domains" at bounding box center [682, 36] width 41 height 11
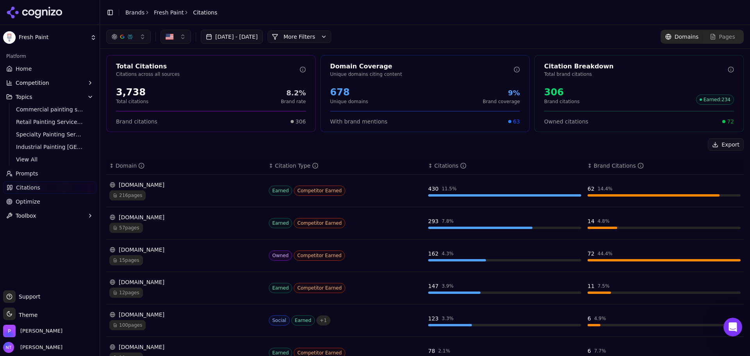
click at [385, 34] on span "Pages" at bounding box center [727, 37] width 16 height 8
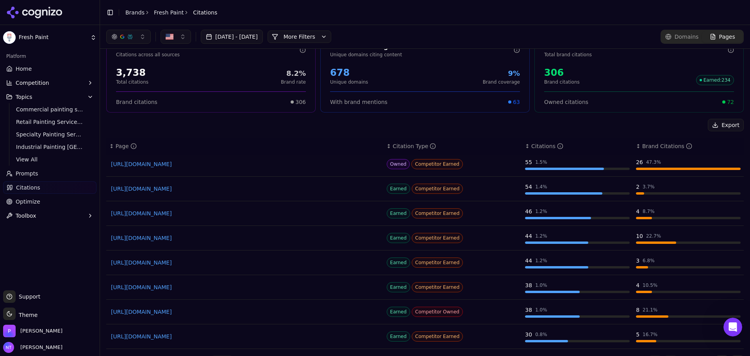
scroll to position [38, 0]
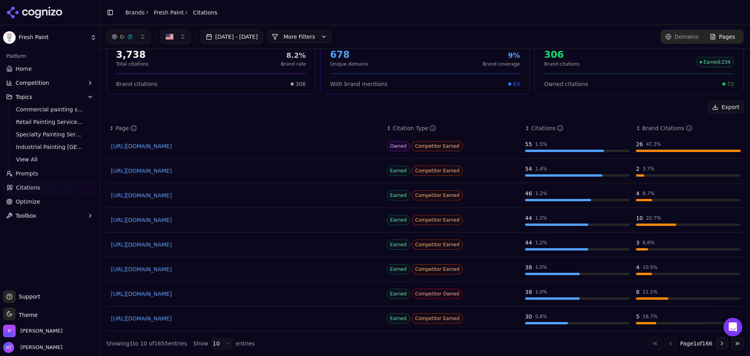
click at [162, 243] on link "[URL][DOMAIN_NAME]" at bounding box center [245, 245] width 268 height 8
click at [228, 243] on link "[URL][DOMAIN_NAME]" at bounding box center [245, 245] width 268 height 8
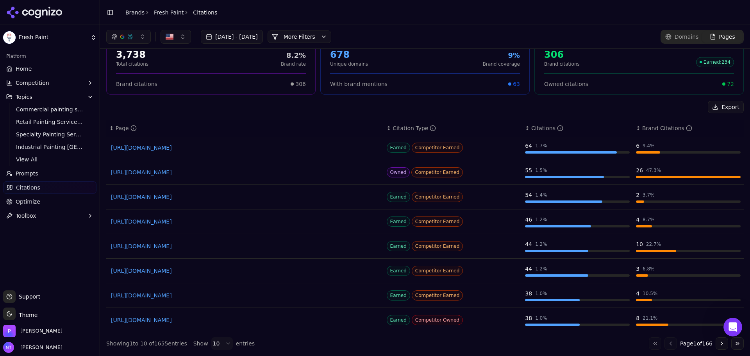
scroll to position [0, 0]
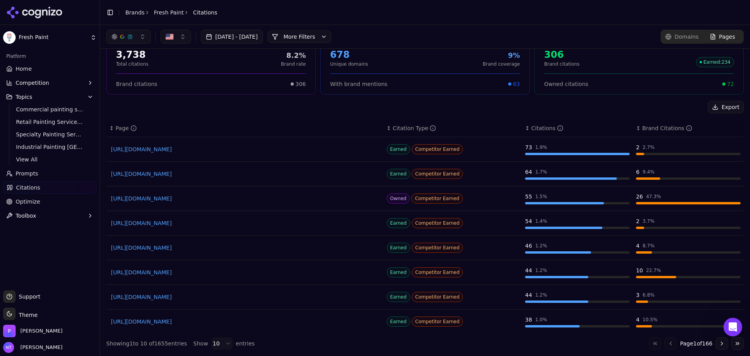
click at [154, 293] on link "[URL][DOMAIN_NAME]" at bounding box center [245, 297] width 268 height 8
click at [223, 299] on link "[URL][DOMAIN_NAME]" at bounding box center [245, 297] width 268 height 8
click at [385, 34] on span "Domains" at bounding box center [687, 37] width 24 height 8
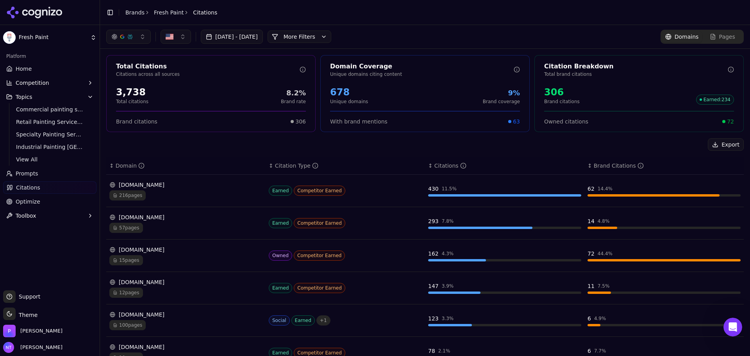
scroll to position [168, 0]
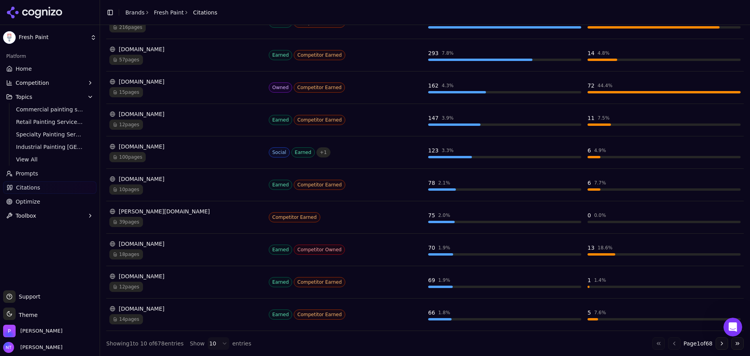
click at [385, 342] on button "Go to next page" at bounding box center [722, 343] width 13 height 13
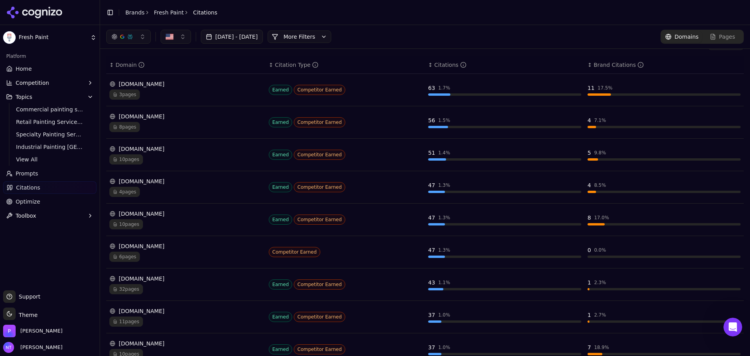
scroll to position [90, 0]
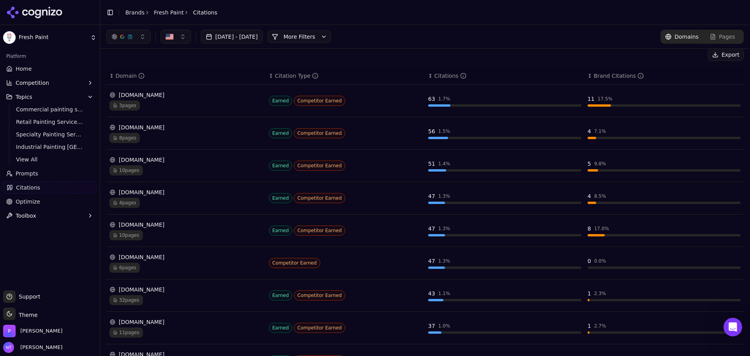
click at [178, 198] on div "4 pages" at bounding box center [185, 203] width 153 height 10
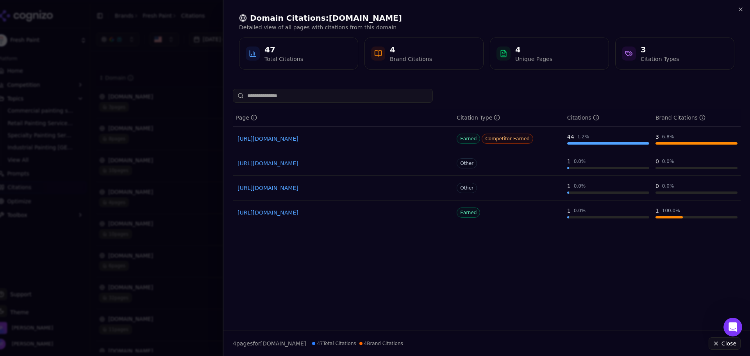
click at [385, 265] on div "Page Citation Type Citations Brand Citations [URL][DOMAIN_NAME] Earned Competit…" at bounding box center [487, 207] width 527 height 236
click at [385, 251] on div "Page Citation Type Citations Brand Citations [URL][DOMAIN_NAME] Earned Competit…" at bounding box center [487, 207] width 527 height 236
click at [321, 188] on link "[URL][DOMAIN_NAME]" at bounding box center [343, 188] width 211 height 8
click at [385, 9] on div "Domain Citations: [DOMAIN_NAME] Detailed view of all pages with citations from …" at bounding box center [487, 41] width 508 height 70
click at [385, 9] on icon "button" at bounding box center [741, 9] width 6 height 6
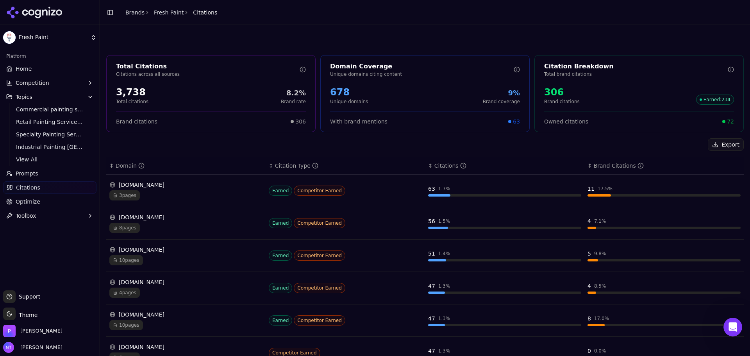
scroll to position [168, 0]
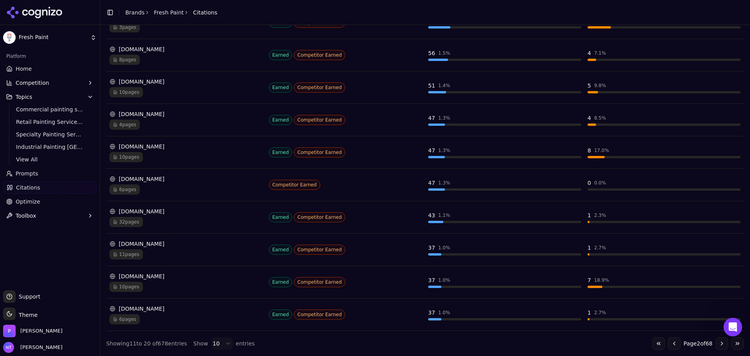
click at [385, 344] on button "Go to previous page" at bounding box center [674, 343] width 13 height 13
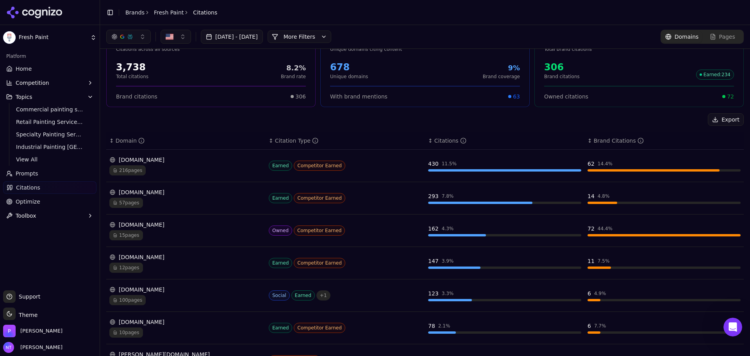
scroll to position [0, 0]
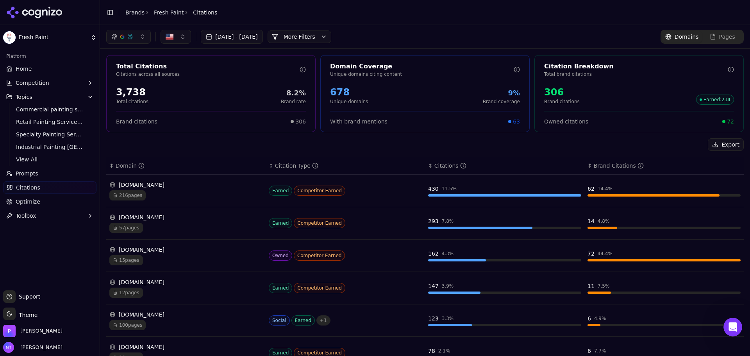
click at [385, 38] on span "Pages" at bounding box center [727, 37] width 16 height 8
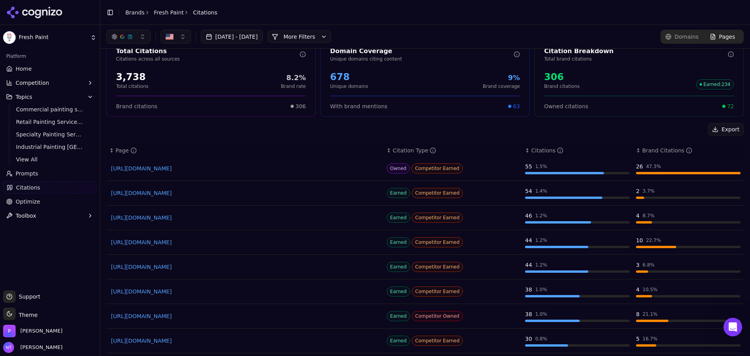
scroll to position [38, 0]
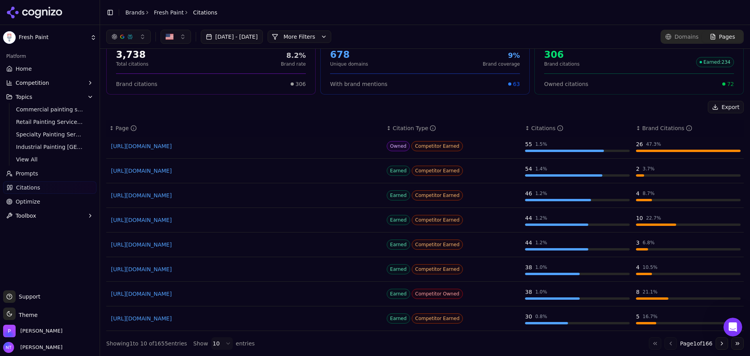
click at [385, 346] on button "Go to next page" at bounding box center [722, 343] width 13 height 13
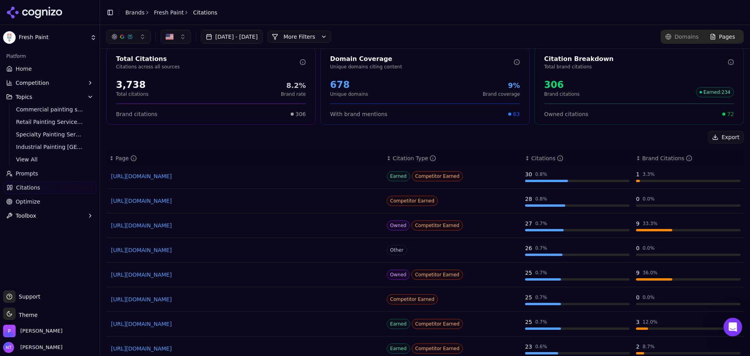
scroll to position [0, 0]
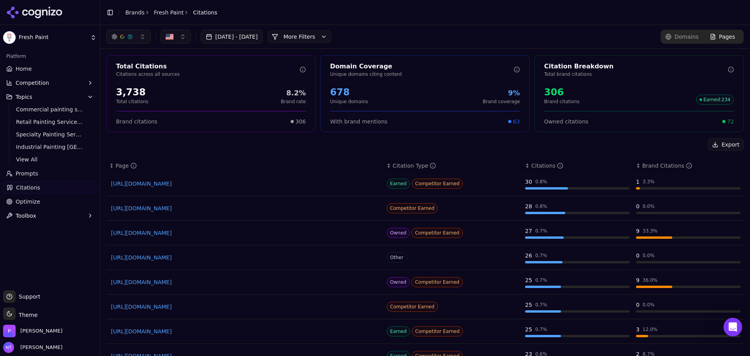
click at [47, 68] on link "Home" at bounding box center [49, 69] width 93 height 13
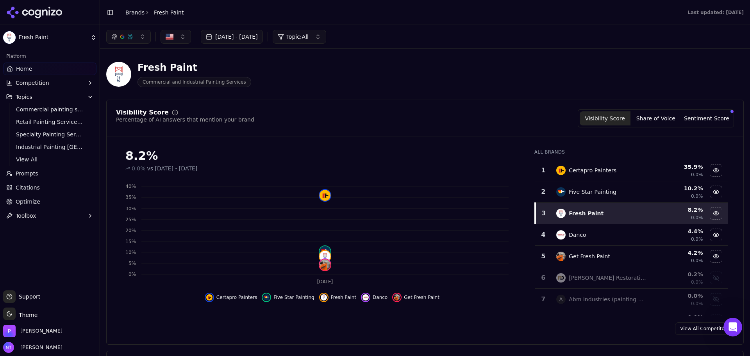
click at [31, 180] on ul "Home Competition Topics Commercial painting services Twin Cities Retail Paintin…" at bounding box center [49, 142] width 93 height 159
click at [32, 179] on link "Prompts" at bounding box center [49, 173] width 93 height 13
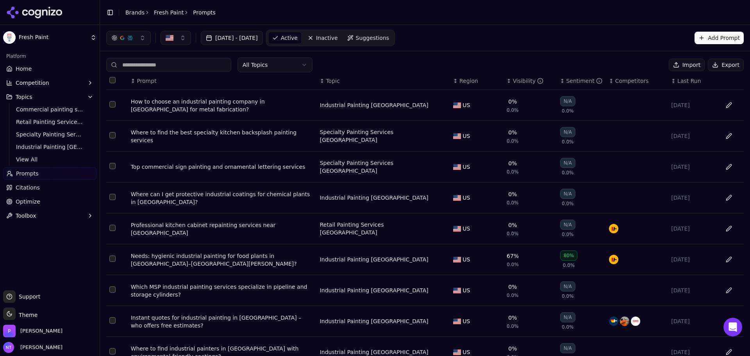
click at [385, 63] on button "Export" at bounding box center [726, 65] width 36 height 13
click at [16, 68] on span "Home" at bounding box center [24, 69] width 16 height 8
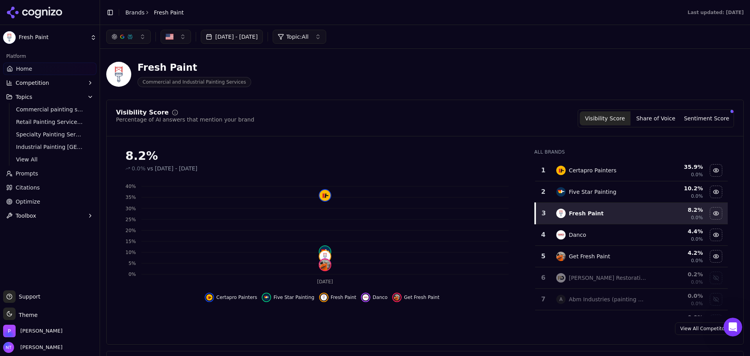
click at [41, 2] on div at bounding box center [50, 12] width 100 height 25
click at [43, 13] on icon at bounding box center [44, 12] width 5 height 6
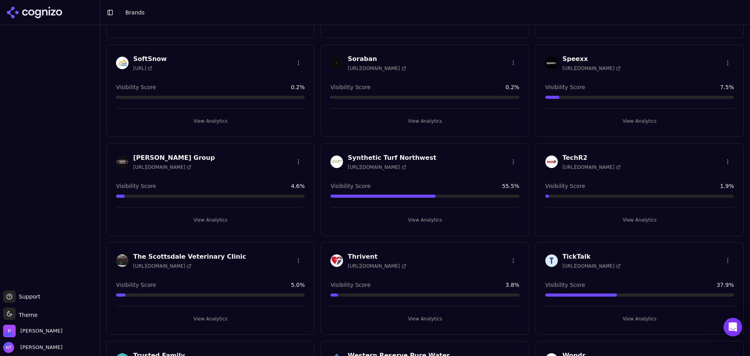
scroll to position [1491, 0]
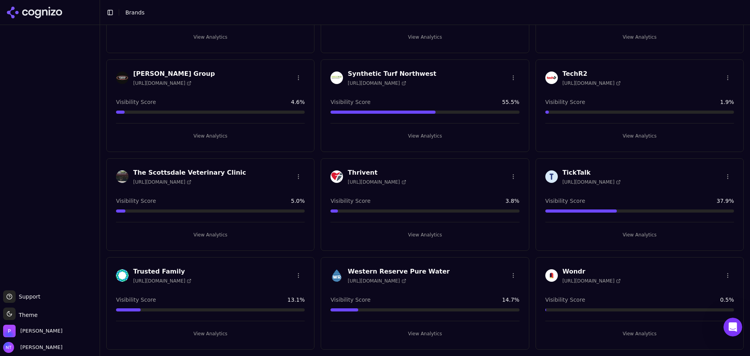
click at [385, 236] on button "View Analytics" at bounding box center [425, 235] width 189 height 13
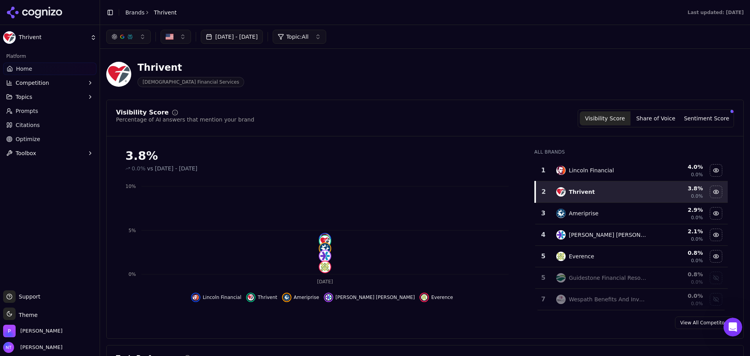
click at [233, 37] on button "[DATE] - [DATE]" at bounding box center [232, 37] width 62 height 14
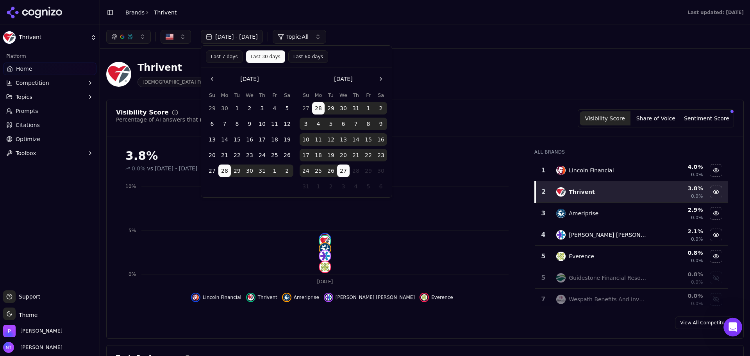
click at [239, 116] on tbody "29 30 1 2 3 4 5 6 7 8 9 10 11 12 13 14 15 16 17 18 19 20 21 22 23 24 25 26 27 2…" at bounding box center [250, 138] width 88 height 78
click at [238, 108] on button "1" at bounding box center [237, 108] width 13 height 13
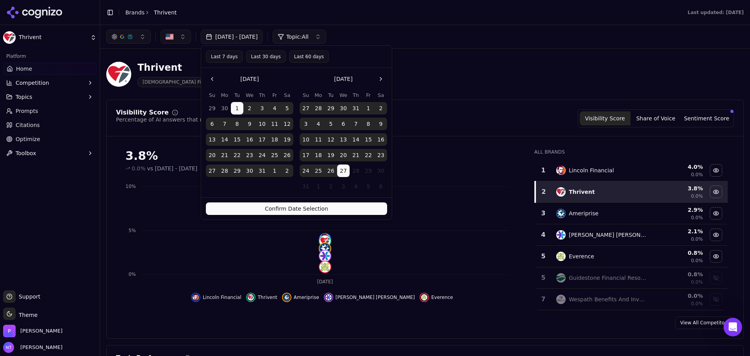
click at [301, 204] on button "Confirm Date Selection" at bounding box center [296, 208] width 181 height 13
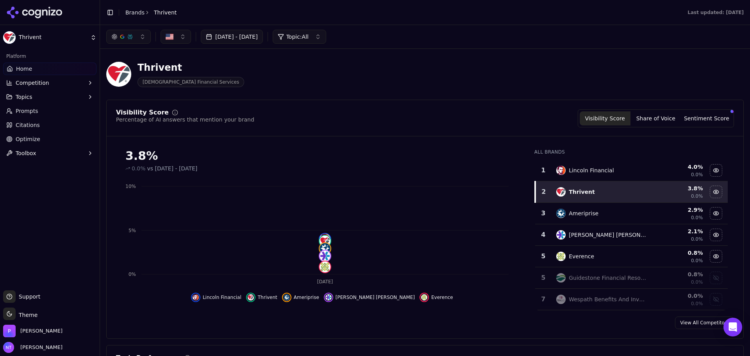
click at [471, 92] on div "Thrivent Christian Financial Services" at bounding box center [425, 74] width 638 height 38
click at [658, 111] on div "Visibility Score Share of Voice Sentiment Score" at bounding box center [656, 118] width 156 height 18
click at [661, 113] on button "Share of Voice" at bounding box center [656, 118] width 51 height 14
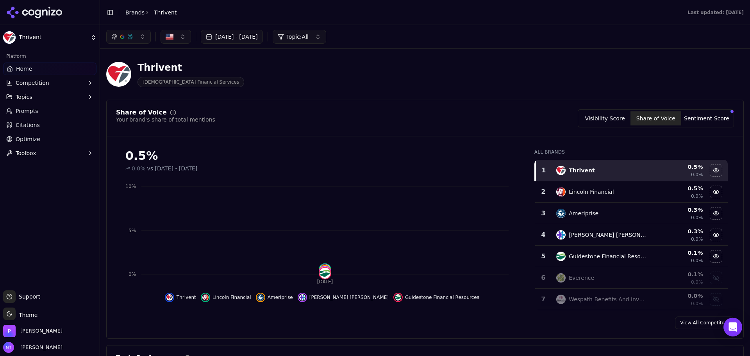
click at [610, 130] on div "Share of Voice Your brand's share of total mentions Visibility Score Share of V…" at bounding box center [425, 122] width 637 height 27
click at [610, 123] on button "Visibility Score" at bounding box center [605, 118] width 51 height 14
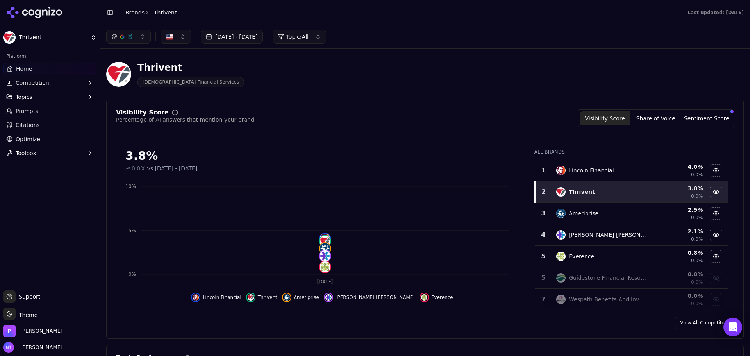
click at [52, 14] on icon at bounding box center [53, 12] width 5 height 6
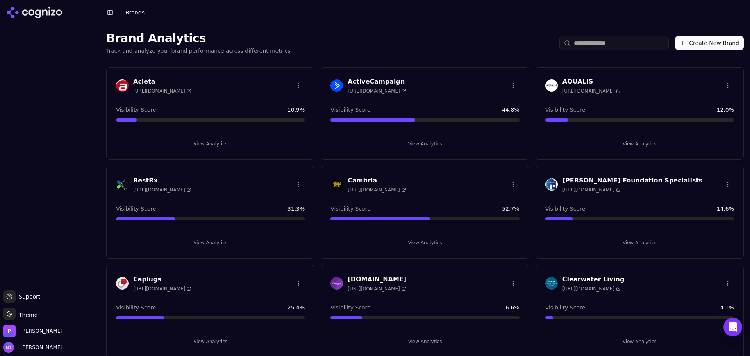
click at [413, 243] on button "View Analytics" at bounding box center [425, 242] width 189 height 13
